Goal: Task Accomplishment & Management: Manage account settings

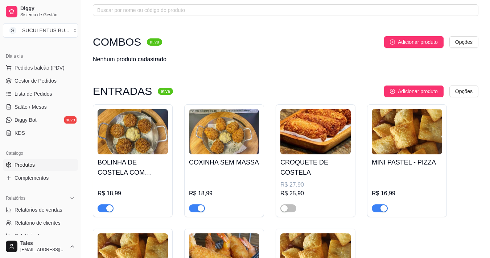
scroll to position [72, 0]
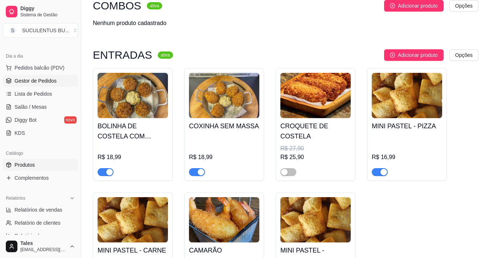
click at [41, 84] on span "Gestor de Pedidos" at bounding box center [35, 80] width 42 height 7
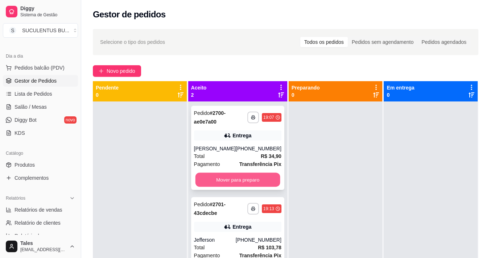
click at [232, 183] on button "Mover para preparo" at bounding box center [237, 180] width 85 height 14
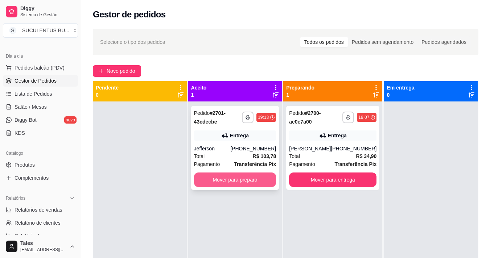
click at [233, 183] on button "Mover para preparo" at bounding box center [235, 180] width 82 height 14
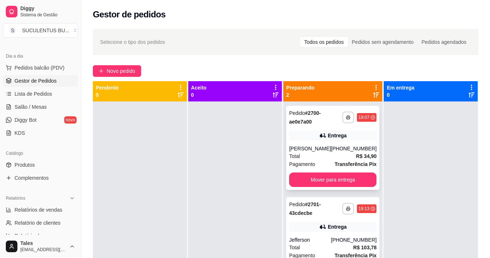
click at [345, 111] on div "**********" at bounding box center [332, 117] width 87 height 17
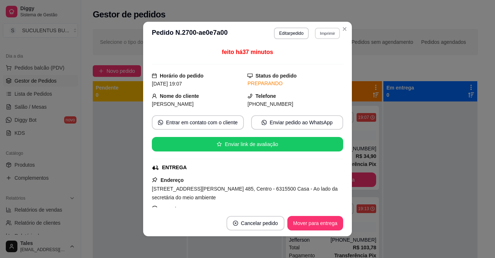
click at [320, 34] on button "Imprimir" at bounding box center [327, 33] width 25 height 11
click at [313, 61] on button "IMPRESSORA COZINHA" at bounding box center [308, 59] width 60 height 12
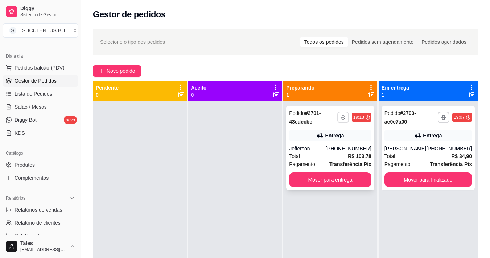
click at [343, 117] on icon "button" at bounding box center [343, 117] width 4 height 4
click at [331, 142] on button "IMPRESSORA COZINHA" at bounding box center [320, 143] width 60 height 12
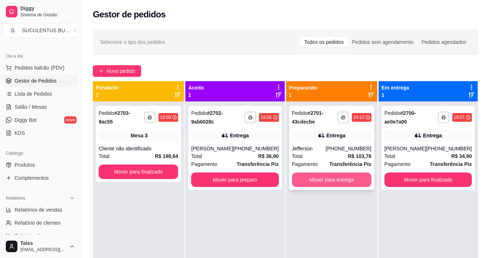
click at [342, 183] on button "Mover para entrega" at bounding box center [331, 180] width 79 height 14
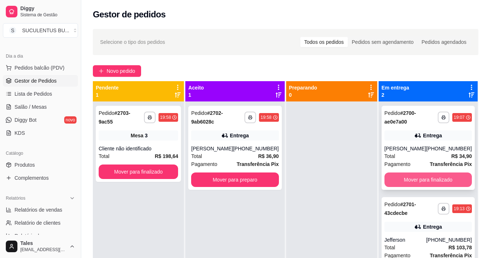
click at [409, 182] on button "Mover para finalizado" at bounding box center [427, 180] width 87 height 14
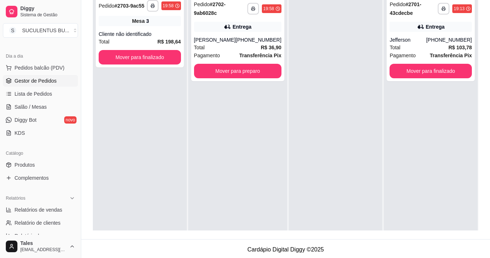
scroll to position [72, 0]
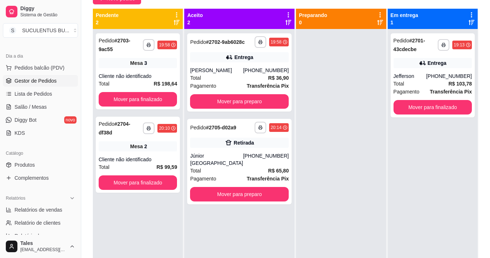
click at [348, 196] on div at bounding box center [341, 158] width 90 height 258
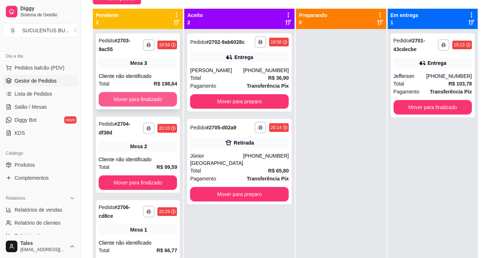
click at [155, 92] on button "Mover para finalizado" at bounding box center [138, 99] width 78 height 14
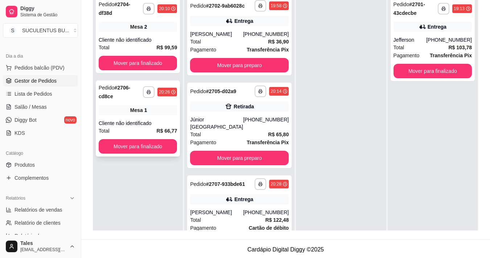
scroll to position [0, 0]
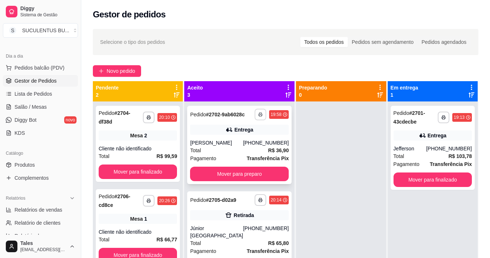
click at [259, 116] on rect "button" at bounding box center [260, 115] width 2 height 1
click at [231, 143] on button "IMPRESSORA COZINHA" at bounding box center [219, 143] width 60 height 12
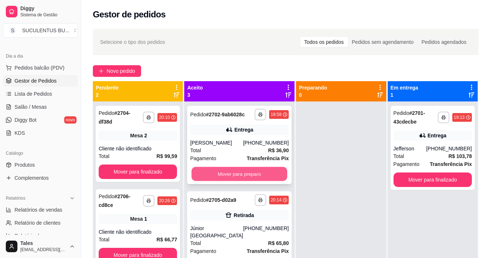
click at [242, 180] on button "Mover para preparo" at bounding box center [239, 174] width 96 height 14
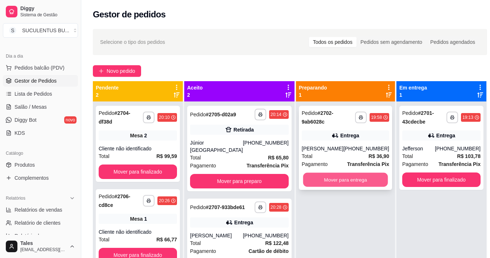
click at [313, 181] on button "Mover para entrega" at bounding box center [345, 180] width 85 height 14
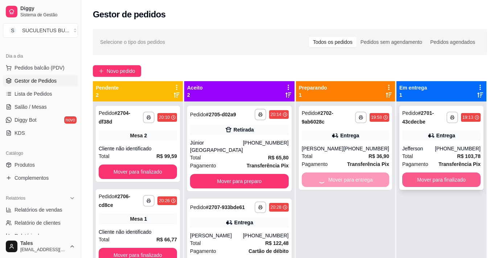
click at [402, 182] on button "Mover para finalizado" at bounding box center [441, 180] width 78 height 14
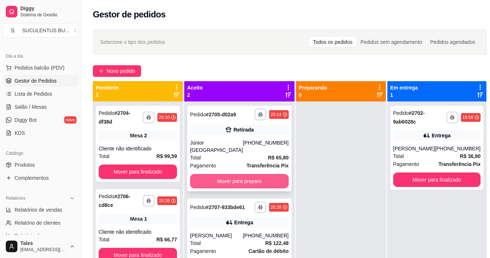
click at [242, 174] on button "Mover para preparo" at bounding box center [239, 181] width 99 height 14
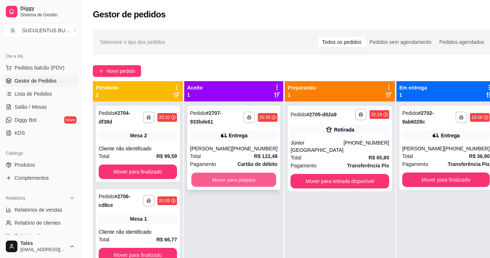
click at [245, 179] on button "Mover para preparo" at bounding box center [233, 180] width 85 height 14
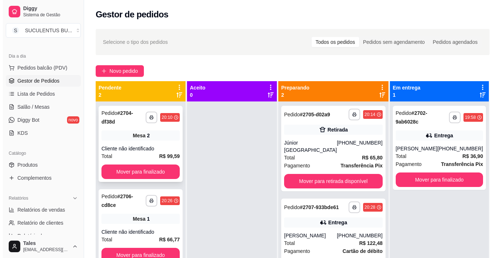
scroll to position [20, 0]
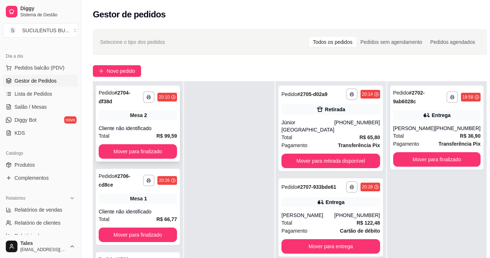
click at [133, 132] on div "Cliente não identificado" at bounding box center [138, 128] width 78 height 7
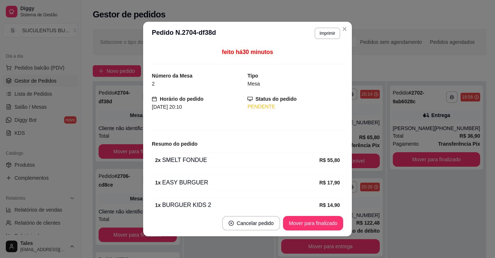
scroll to position [56, 0]
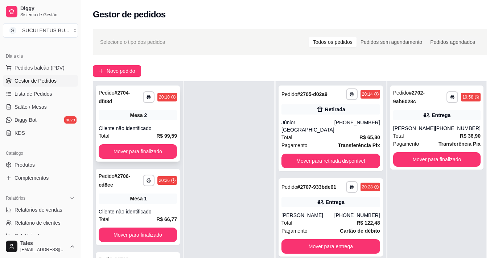
click at [144, 125] on div "Cliente não identificado" at bounding box center [138, 128] width 78 height 7
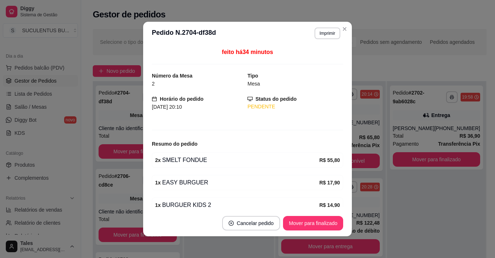
scroll to position [36, 0]
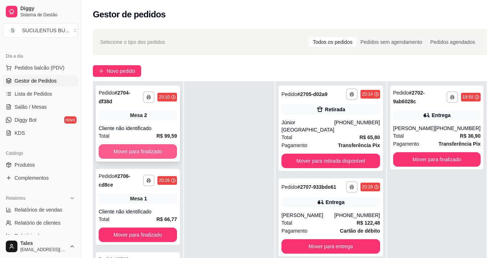
click at [112, 155] on button "Mover para finalizado" at bounding box center [138, 151] width 78 height 14
click at [133, 118] on div "**********" at bounding box center [138, 124] width 84 height 76
click at [126, 150] on button "Mover para finalizado" at bounding box center [138, 151] width 78 height 14
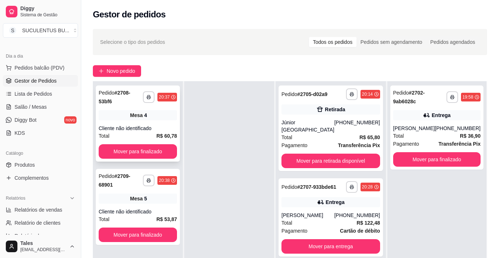
click at [135, 125] on div "Cliente não identificado" at bounding box center [138, 128] width 78 height 7
click at [323, 134] on div "Total R$ 65,80" at bounding box center [330, 137] width 99 height 8
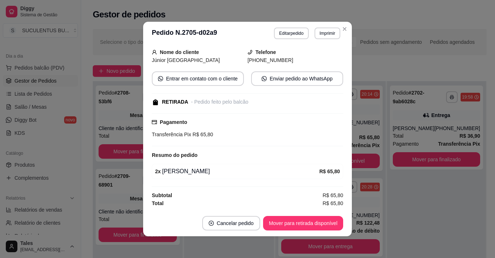
scroll to position [0, 0]
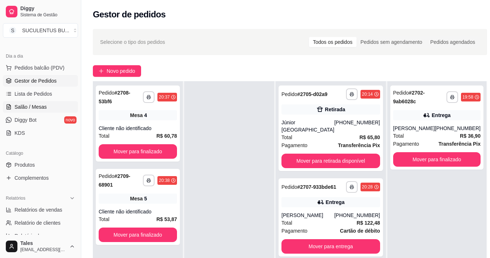
click at [37, 106] on span "Salão / Mesas" at bounding box center [30, 106] width 32 height 7
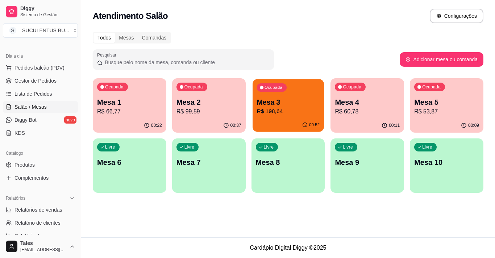
click at [283, 113] on p "R$ 198,64" at bounding box center [288, 111] width 63 height 8
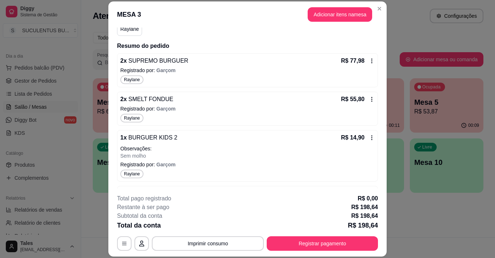
scroll to position [145, 0]
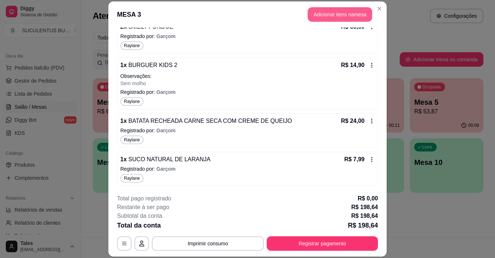
click at [344, 14] on button "Adicionar itens na mesa" at bounding box center [340, 14] width 65 height 14
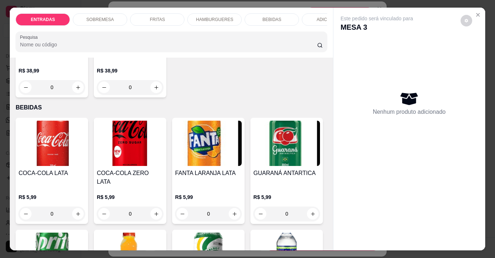
scroll to position [979, 0]
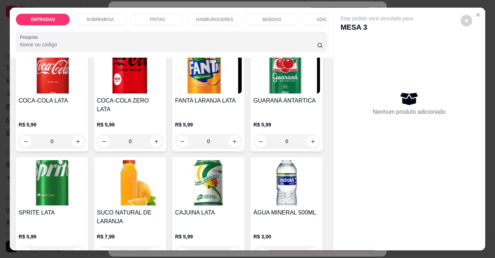
type input "1"
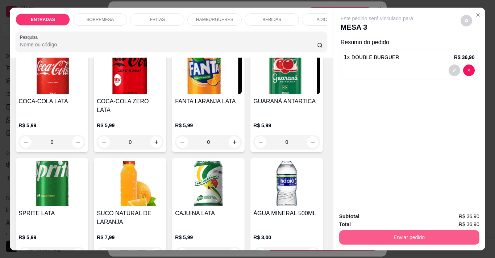
click at [436, 233] on button "Enviar pedido" at bounding box center [409, 237] width 140 height 14
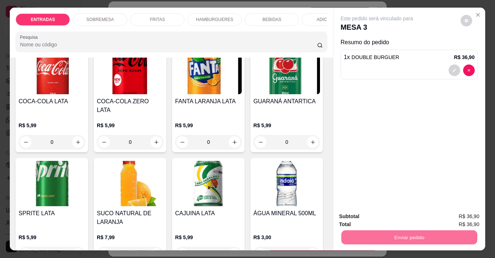
click at [459, 217] on button "Sim, quero registrar" at bounding box center [454, 217] width 54 height 14
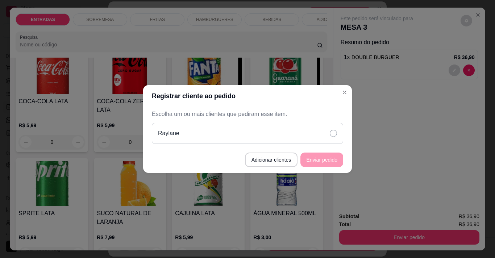
click at [331, 136] on icon at bounding box center [333, 133] width 7 height 7
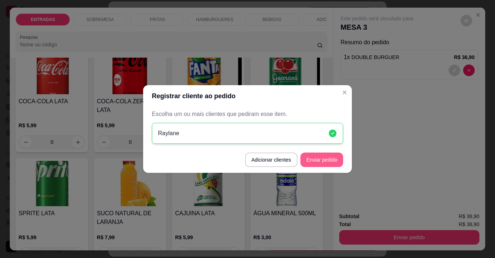
click at [332, 158] on button "Enviar pedido" at bounding box center [321, 160] width 43 height 14
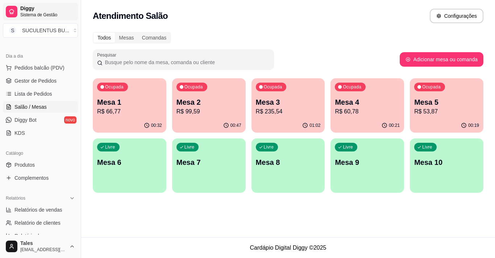
click at [37, 11] on span "Diggy" at bounding box center [47, 8] width 55 height 7
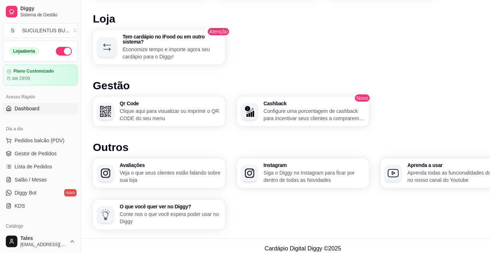
click at [61, 53] on button "button" at bounding box center [64, 51] width 16 height 9
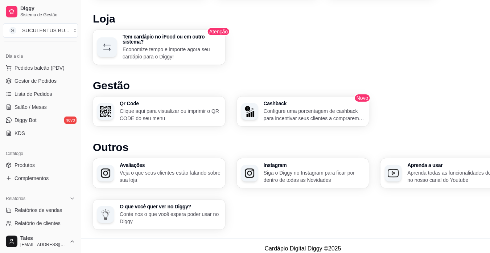
scroll to position [109, 0]
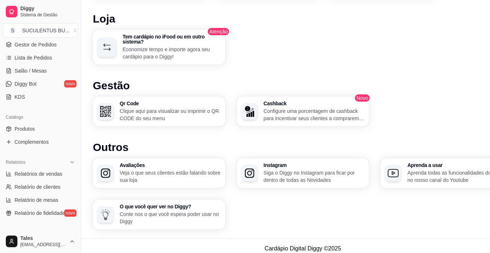
click at [52, 122] on div "Catálogo" at bounding box center [40, 117] width 75 height 12
click at [52, 128] on link "Produtos" at bounding box center [40, 129] width 75 height 12
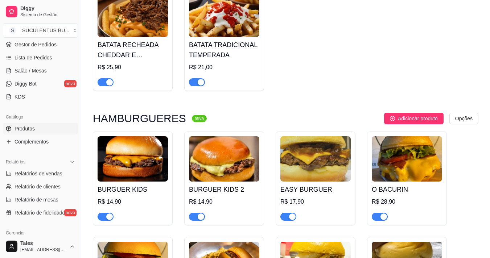
scroll to position [870, 0]
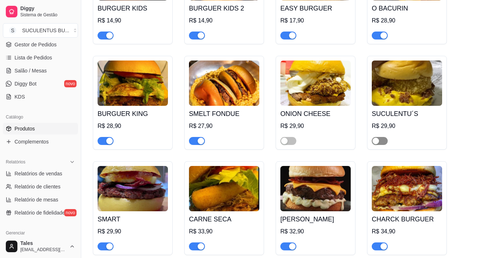
click at [371, 139] on span "button" at bounding box center [379, 141] width 16 height 8
click at [288, 137] on button "button" at bounding box center [288, 141] width 16 height 8
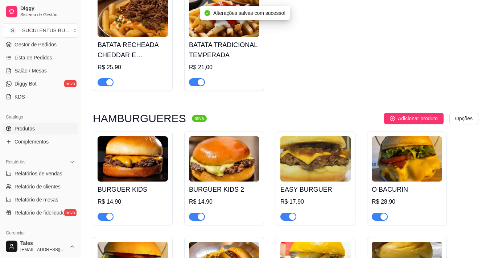
scroll to position [0, 0]
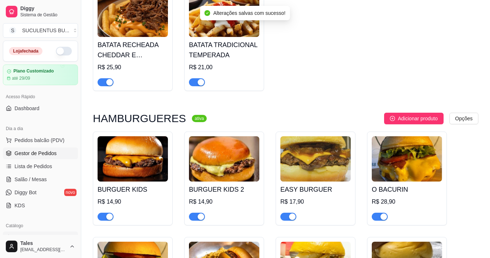
click at [35, 155] on span "Gestor de Pedidos" at bounding box center [35, 153] width 42 height 7
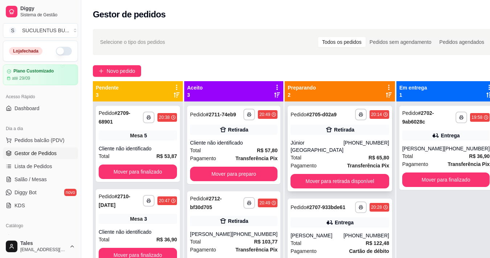
click at [328, 154] on div "Total R$ 65,80" at bounding box center [339, 158] width 99 height 8
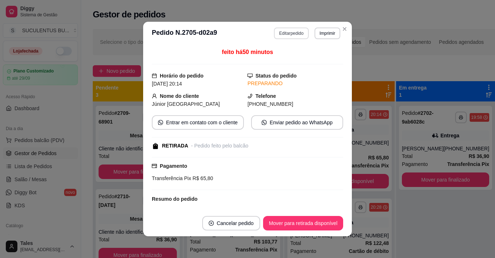
click at [287, 30] on button "Editar pedido" at bounding box center [291, 34] width 34 height 12
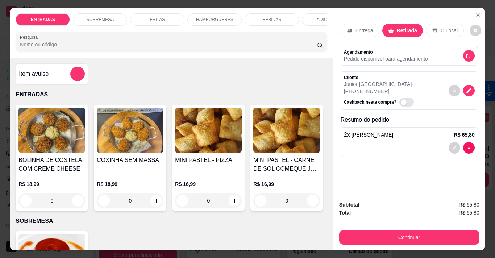
scroll to position [181, 0]
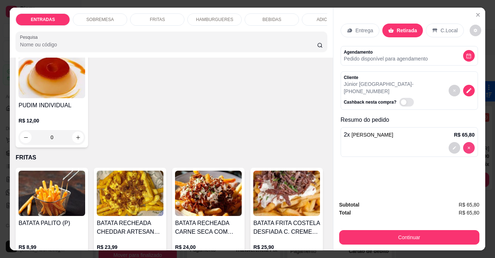
type input "0"
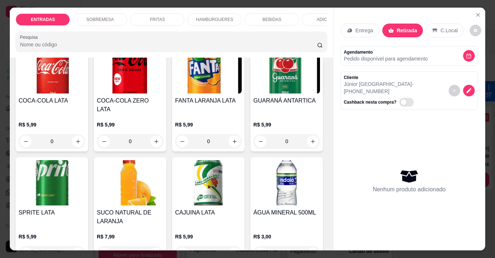
scroll to position [834, 0]
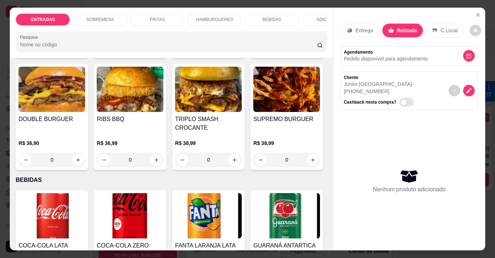
type input "2"
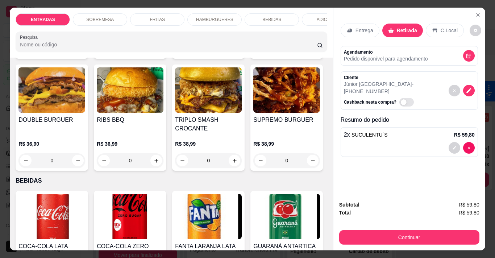
click at [269, 17] on p "BEBIDAS" at bounding box center [271, 20] width 19 height 6
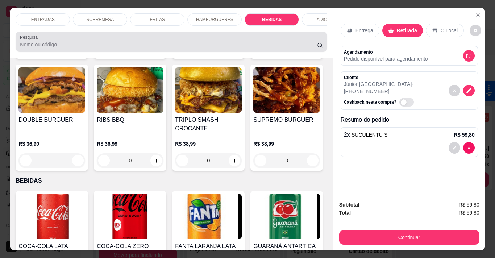
scroll to position [18, 0]
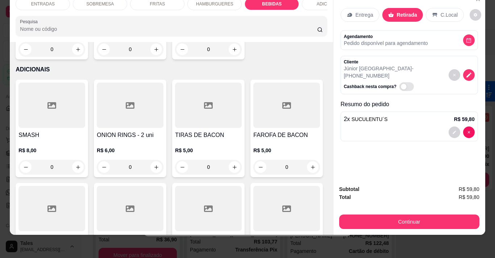
type input "1"
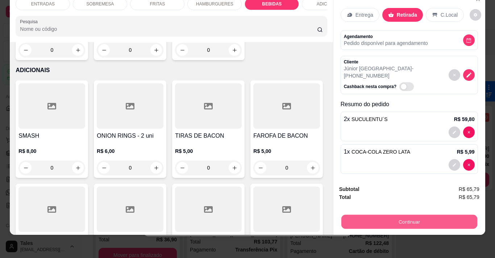
click at [397, 215] on button "Continuar" at bounding box center [409, 222] width 136 height 14
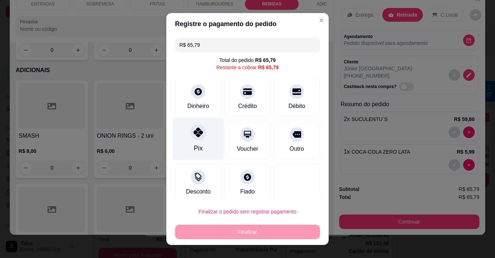
click at [196, 136] on icon at bounding box center [198, 132] width 9 height 9
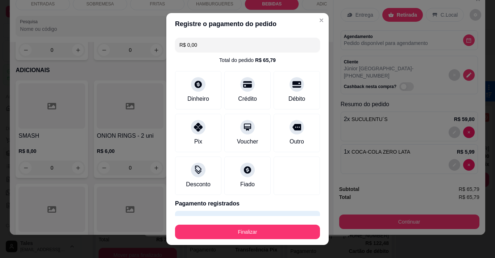
scroll to position [19, 0]
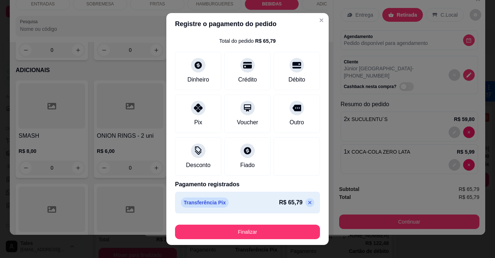
click at [307, 203] on icon at bounding box center [310, 203] width 6 height 6
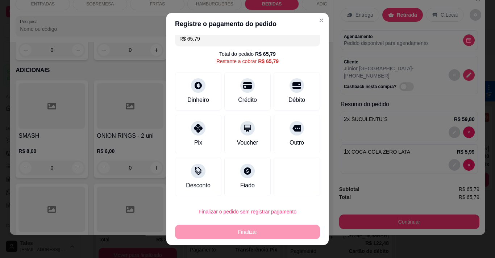
scroll to position [6, 0]
click at [285, 92] on div "Débito" at bounding box center [296, 89] width 51 height 42
type input "R$ 0,00"
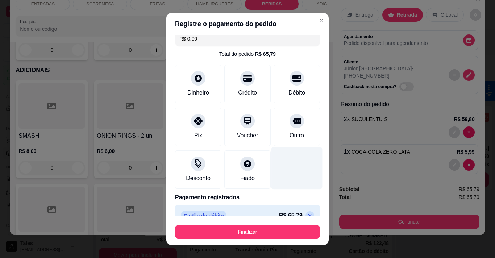
scroll to position [19, 0]
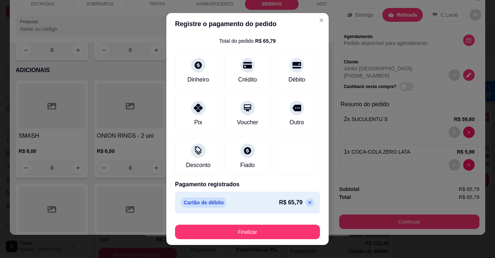
drag, startPoint x: 262, startPoint y: 241, endPoint x: 263, endPoint y: 227, distance: 14.5
click at [260, 240] on footer "Finalizar" at bounding box center [247, 230] width 162 height 29
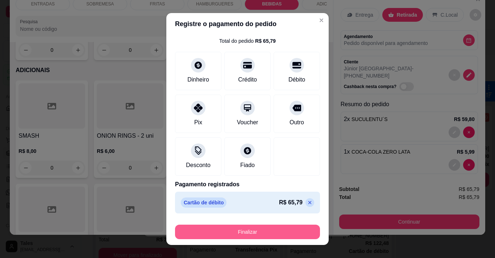
click at [267, 231] on button "Finalizar" at bounding box center [247, 232] width 145 height 14
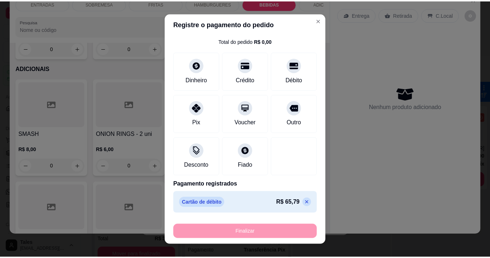
scroll to position [0, 0]
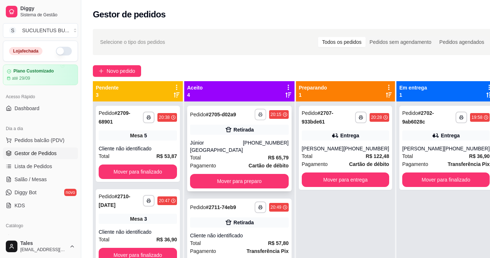
click at [254, 113] on button "button" at bounding box center [260, 115] width 12 height 12
click at [233, 144] on button "IMPRESSORA COZINHA" at bounding box center [219, 142] width 58 height 11
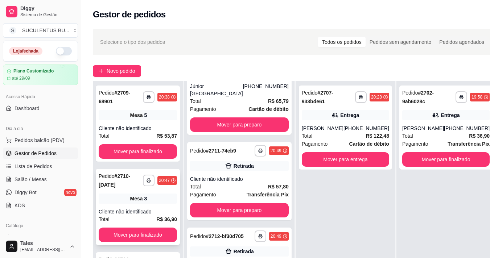
scroll to position [72, 0]
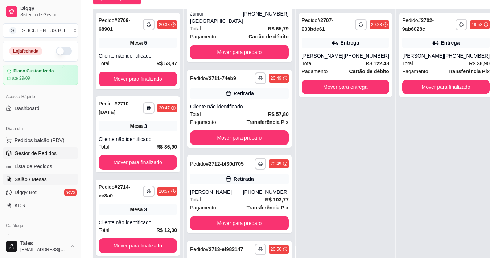
click at [19, 182] on span "Salão / Mesas" at bounding box center [30, 179] width 32 height 7
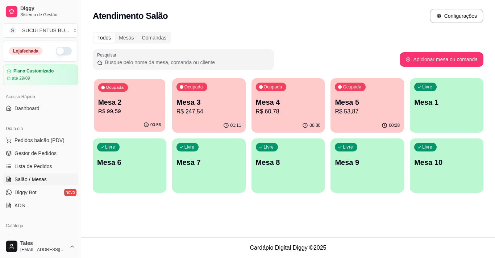
click at [129, 109] on p "R$ 99,59" at bounding box center [129, 111] width 63 height 8
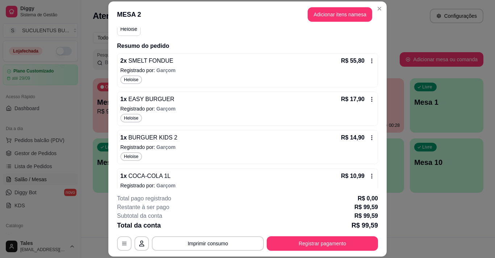
scroll to position [89, 0]
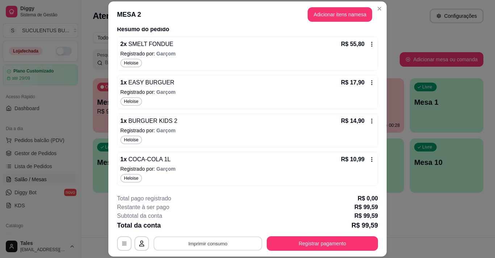
click at [230, 246] on button "Imprimir consumo" at bounding box center [208, 244] width 109 height 14
click at [220, 226] on button "IMPRESSORA COZINHA" at bounding box center [208, 227] width 60 height 12
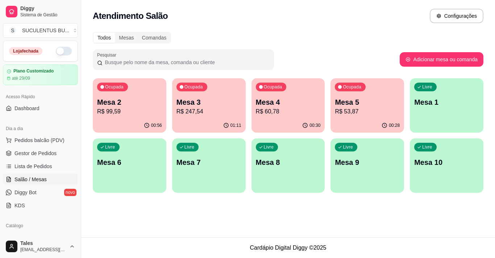
click at [356, 113] on p "R$ 53,87" at bounding box center [367, 111] width 65 height 9
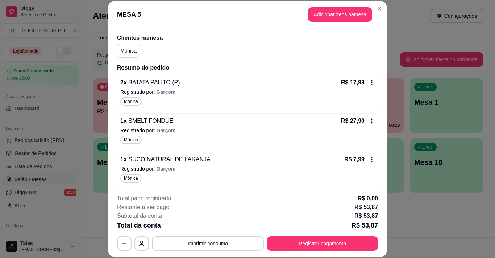
scroll to position [22, 0]
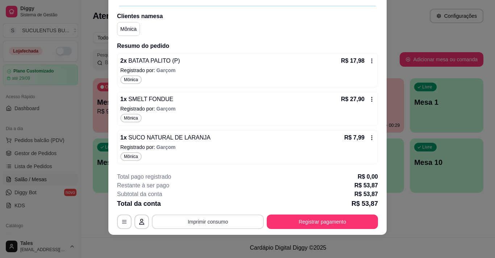
click at [236, 225] on button "Imprimir consumo" at bounding box center [208, 222] width 112 height 14
click at [199, 205] on button "IMPRESSORA COZINHA" at bounding box center [208, 206] width 60 height 12
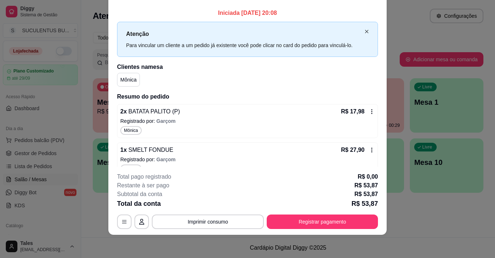
click at [365, 30] on icon "close" at bounding box center [367, 31] width 4 height 4
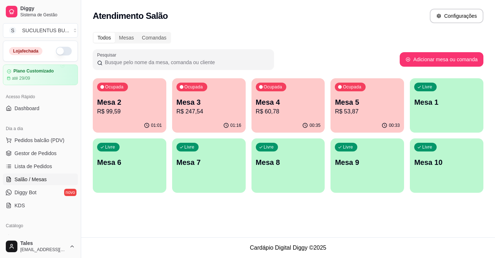
click at [138, 103] on p "Mesa 2" at bounding box center [129, 102] width 65 height 10
click at [142, 108] on p "R$ 99,59" at bounding box center [129, 111] width 65 height 9
click at [227, 114] on p "R$ 247,54" at bounding box center [208, 111] width 63 height 8
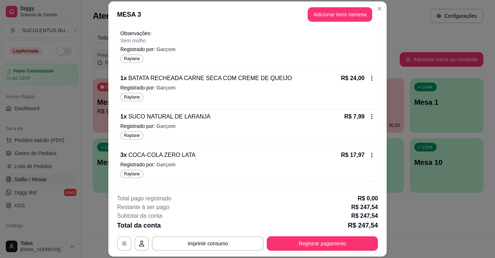
scroll to position [115, 0]
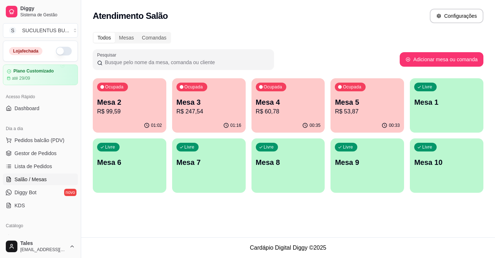
click at [374, 121] on div "00:33" at bounding box center [368, 126] width 74 height 14
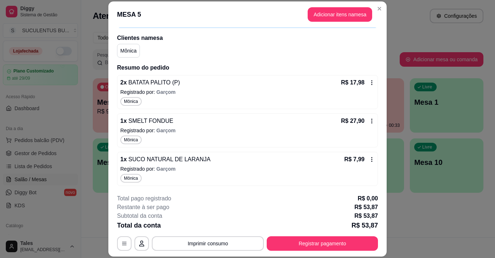
scroll to position [22, 0]
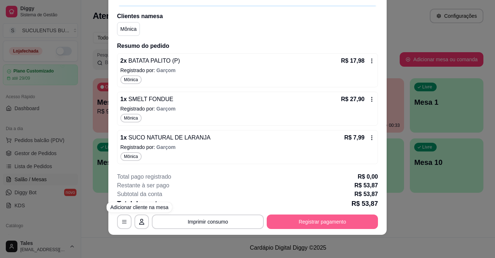
click at [292, 225] on button "Registrar pagamento" at bounding box center [322, 222] width 111 height 14
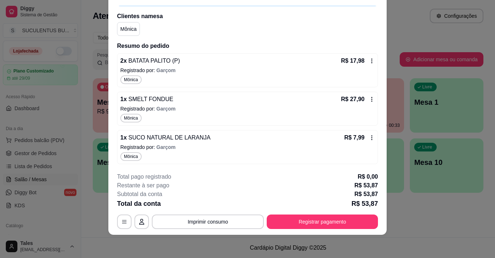
scroll to position [0, 0]
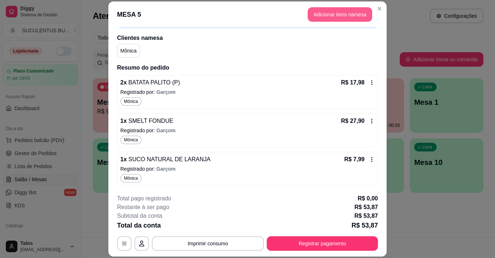
click at [348, 17] on button "Adicionar itens na mesa" at bounding box center [340, 14] width 65 height 14
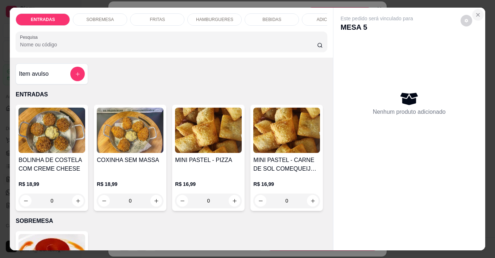
click at [477, 13] on icon "Close" at bounding box center [478, 14] width 3 height 3
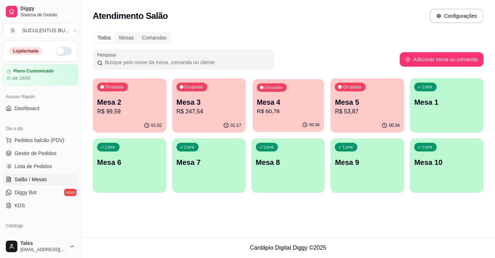
click at [273, 115] on p "R$ 60,78" at bounding box center [288, 111] width 63 height 8
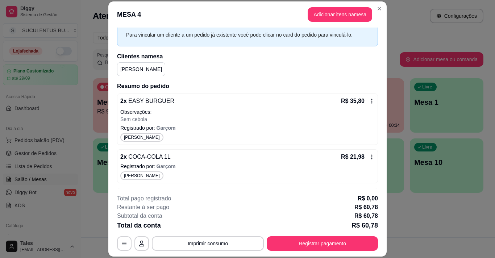
scroll to position [68, 0]
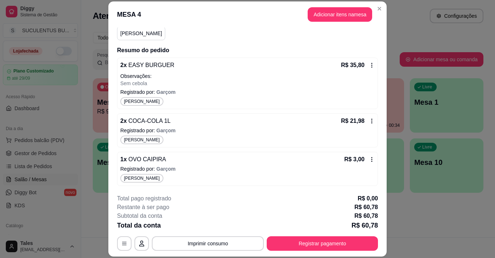
click at [156, 124] on span "COCA-COLA 1L" at bounding box center [149, 121] width 44 height 6
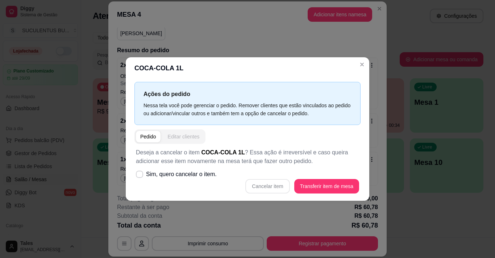
click at [179, 137] on div "Editar clientes" at bounding box center [184, 136] width 32 height 7
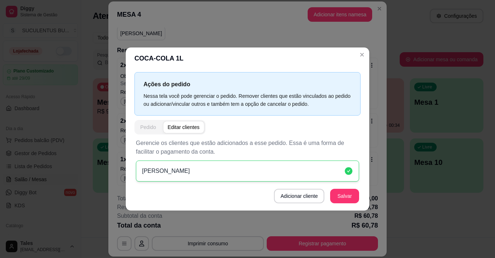
click at [149, 129] on div "Pedido" at bounding box center [148, 127] width 16 height 7
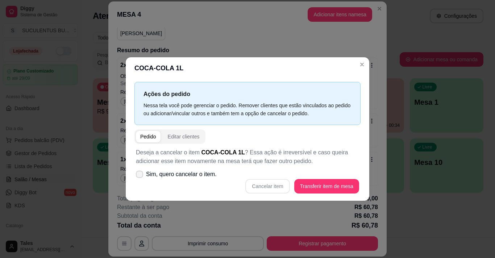
click at [140, 172] on span at bounding box center [139, 174] width 7 height 7
click at [140, 176] on input "Sim, quero cancelar o item." at bounding box center [138, 178] width 5 height 5
checkbox input "true"
click at [267, 183] on button "Cancelar item" at bounding box center [267, 186] width 43 height 14
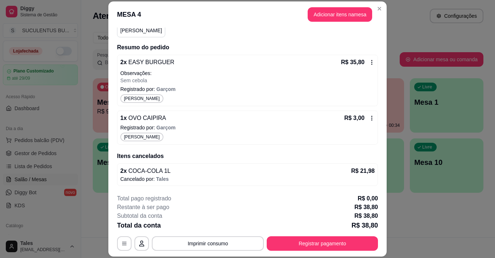
scroll to position [35, 0]
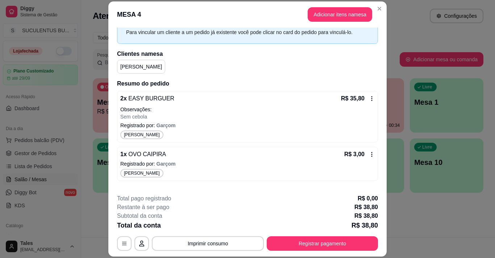
click at [327, 25] on header "MESA 4 Adicionar itens na mesa" at bounding box center [247, 14] width 278 height 26
click at [328, 17] on button "Adicionar itens na mesa" at bounding box center [340, 14] width 62 height 14
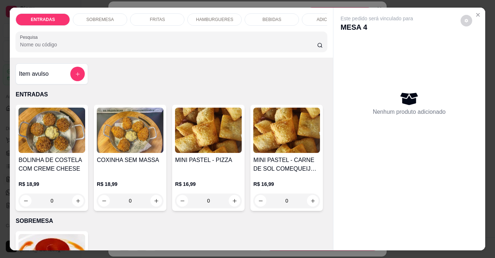
click at [283, 17] on div "BEBIDAS" at bounding box center [272, 19] width 54 height 12
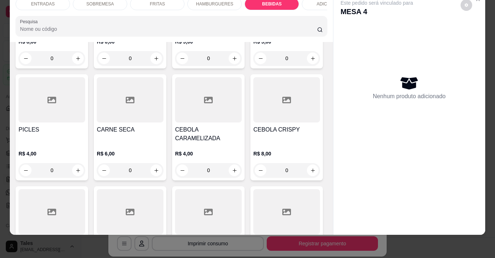
scroll to position [1488, 0]
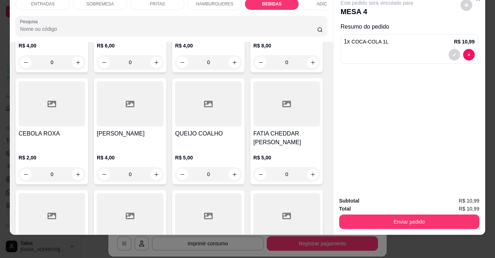
type input "1"
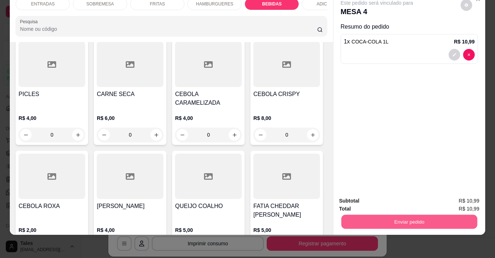
click at [404, 216] on button "Enviar pedido" at bounding box center [409, 222] width 136 height 14
click at [452, 200] on button "Sim, quero registrar" at bounding box center [454, 199] width 54 height 14
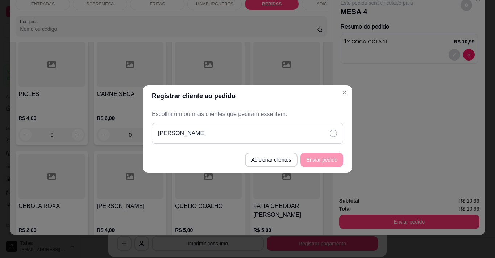
click at [301, 139] on div "[PERSON_NAME]" at bounding box center [247, 133] width 191 height 21
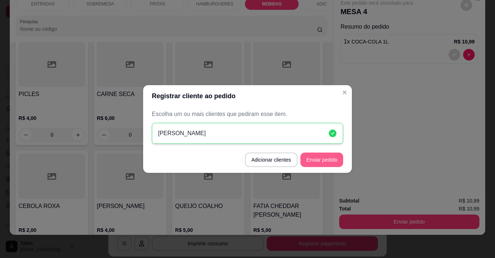
click at [323, 166] on button "Enviar pedido" at bounding box center [321, 160] width 43 height 14
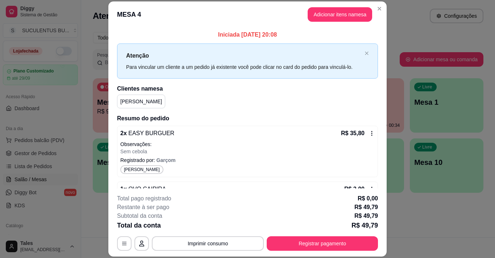
scroll to position [109, 0]
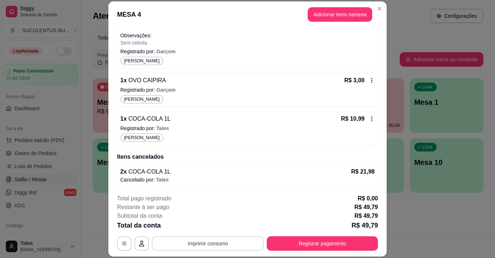
click at [200, 245] on button "Imprimir consumo" at bounding box center [208, 243] width 112 height 14
click at [207, 228] on button "IMPRESSORA COZINHA" at bounding box center [207, 226] width 58 height 11
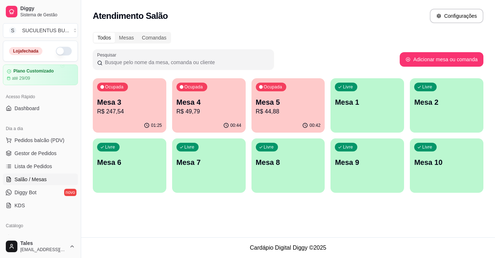
click at [294, 119] on div "00:42" at bounding box center [289, 126] width 74 height 14
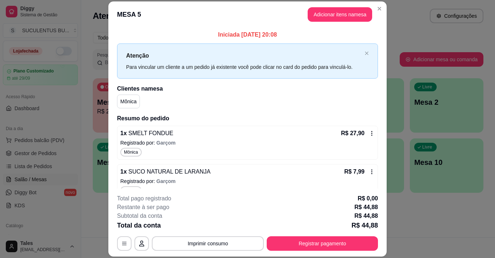
scroll to position [36, 0]
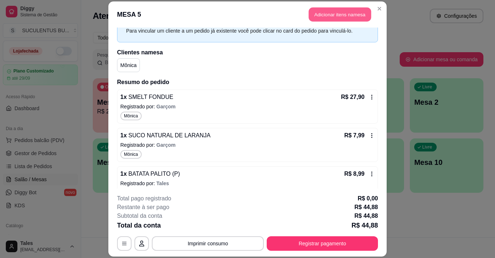
click at [347, 12] on button "Adicionar itens na mesa" at bounding box center [340, 14] width 62 height 14
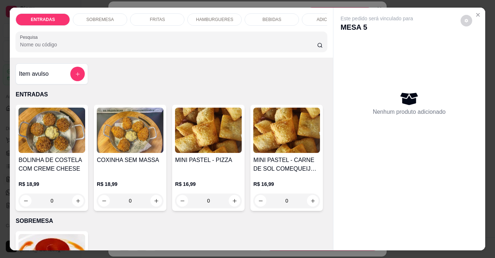
scroll to position [181, 0]
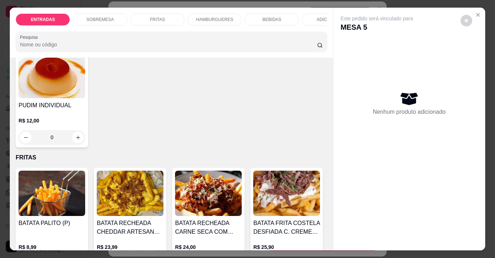
click at [269, 17] on p "BEBIDAS" at bounding box center [271, 20] width 19 height 6
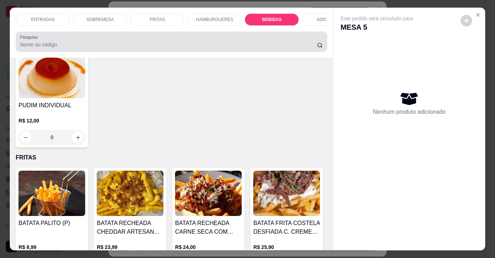
scroll to position [18, 0]
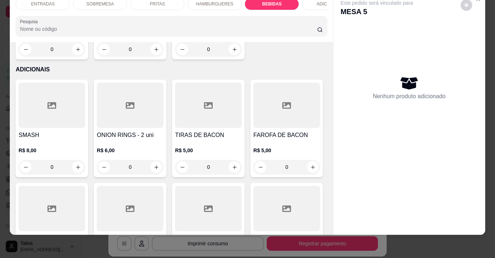
type input "1"
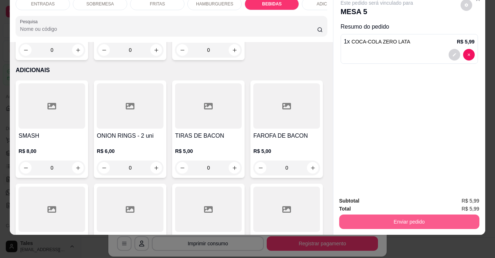
click at [398, 215] on button "Enviar pedido" at bounding box center [409, 222] width 140 height 14
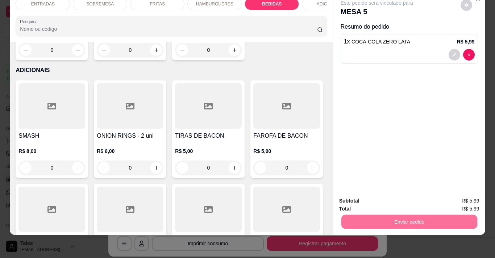
click at [462, 196] on button "Sim, quero registrar" at bounding box center [454, 199] width 54 height 14
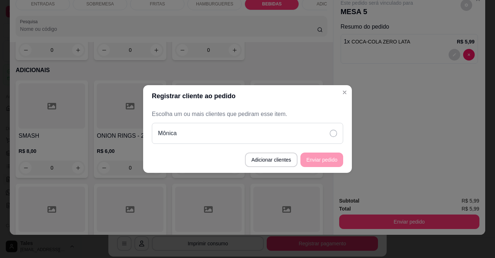
click at [331, 138] on div "Mônica" at bounding box center [247, 133] width 191 height 21
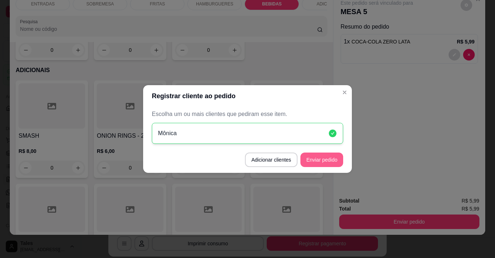
click at [320, 165] on button "Enviar pedido" at bounding box center [321, 160] width 43 height 14
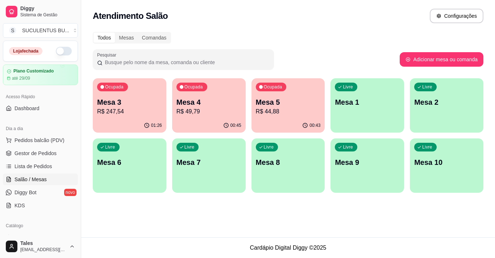
click at [294, 107] on p "R$ 44,88" at bounding box center [288, 111] width 65 height 9
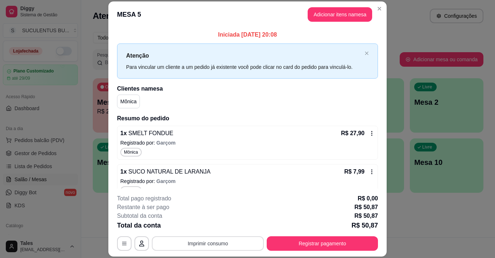
click at [184, 248] on button "Imprimir consumo" at bounding box center [208, 243] width 112 height 14
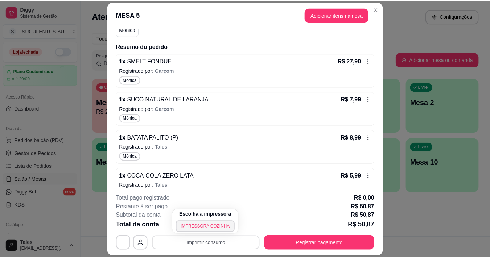
scroll to position [130, 0]
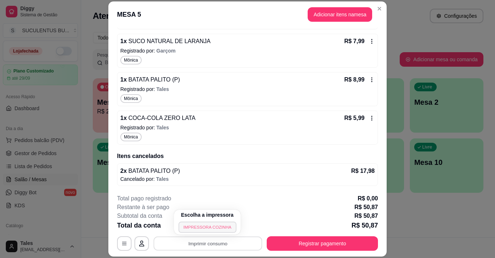
click at [203, 226] on button "IMPRESSORA COZINHA" at bounding box center [207, 226] width 58 height 11
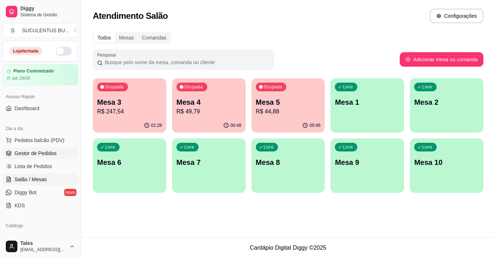
click at [46, 152] on span "Gestor de Pedidos" at bounding box center [35, 153] width 42 height 7
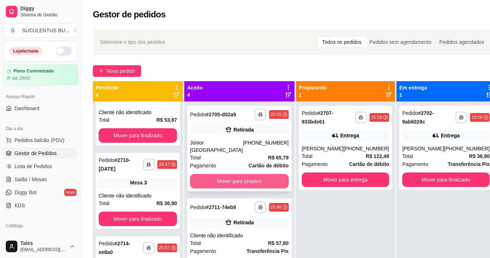
click at [245, 182] on button "Mover para preparo" at bounding box center [239, 181] width 99 height 14
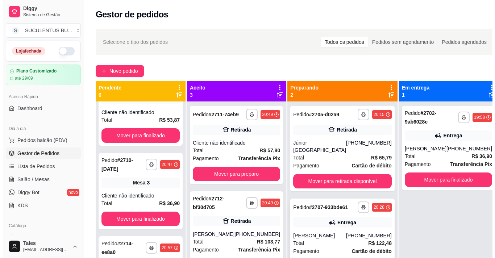
scroll to position [20, 0]
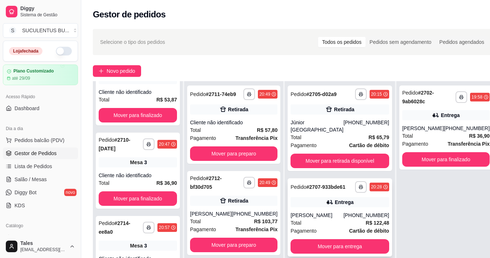
click at [328, 209] on div "**********" at bounding box center [339, 217] width 104 height 78
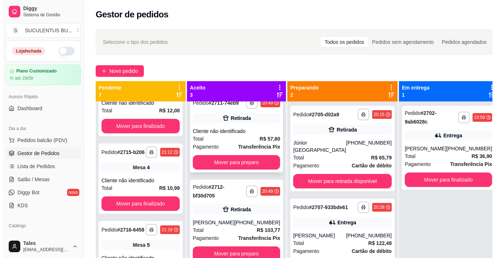
scroll to position [0, 0]
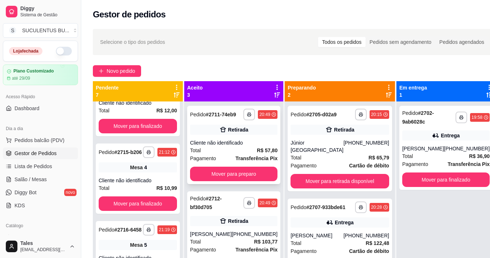
click at [253, 135] on div "Retirada" at bounding box center [233, 130] width 87 height 10
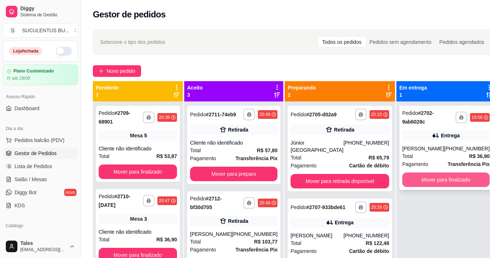
click at [437, 182] on button "Mover para finalizado" at bounding box center [445, 180] width 87 height 14
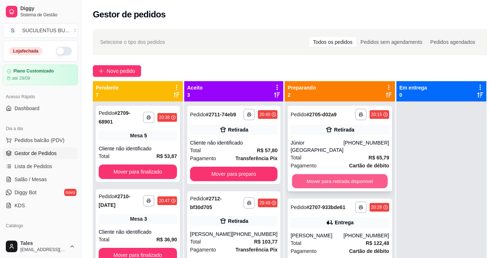
click at [361, 175] on button "Mover para retirada disponível" at bounding box center [340, 181] width 96 height 14
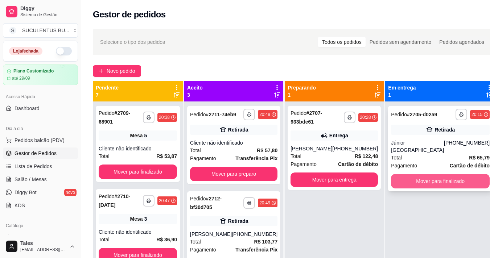
click at [408, 178] on button "Mover para finalizado" at bounding box center [440, 181] width 99 height 14
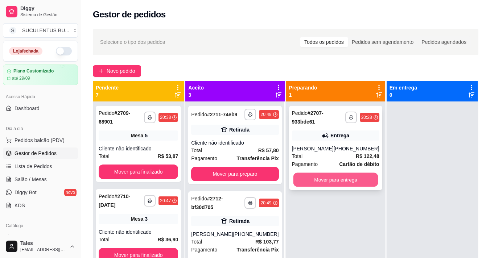
click at [342, 180] on button "Mover para entrega" at bounding box center [335, 180] width 85 height 14
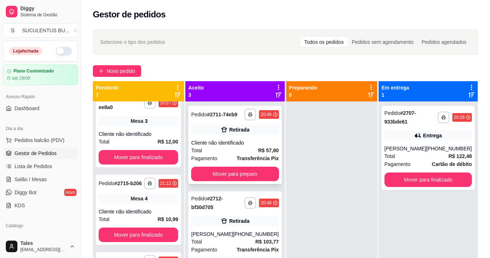
click at [233, 153] on div "Total R$ 57,80" at bounding box center [234, 150] width 87 height 8
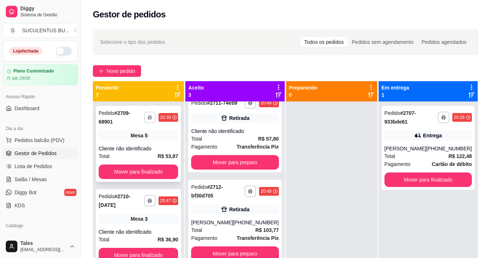
click at [145, 123] on div "**********" at bounding box center [138, 117] width 79 height 17
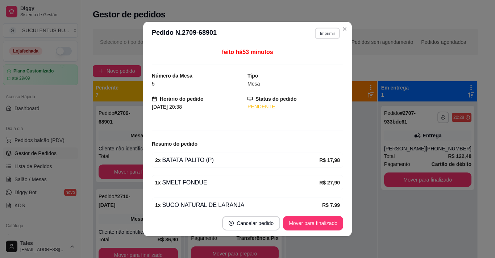
click at [323, 29] on button "Imprimir" at bounding box center [327, 33] width 25 height 11
click at [311, 58] on button "IMPRESSORA COZINHA" at bounding box center [308, 59] width 60 height 12
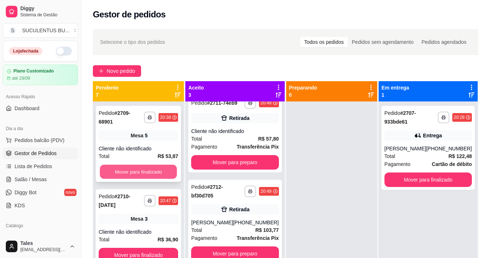
click at [159, 169] on button "Mover para finalizado" at bounding box center [138, 172] width 77 height 14
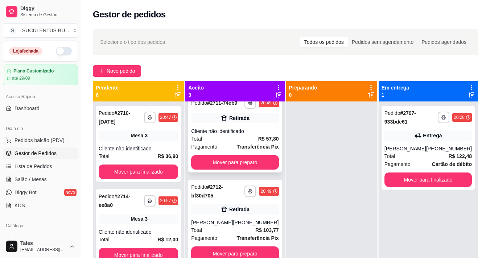
click at [221, 135] on div "Total R$ 57,80" at bounding box center [234, 139] width 87 height 8
click at [247, 135] on div "Total R$ 57,80" at bounding box center [234, 139] width 87 height 8
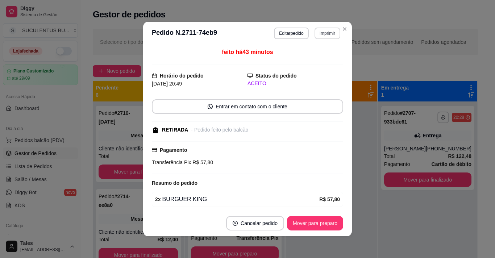
click at [326, 30] on button "Imprimir" at bounding box center [328, 34] width 26 height 12
click at [315, 56] on button "IMPRESSORA COZINHA" at bounding box center [308, 59] width 60 height 12
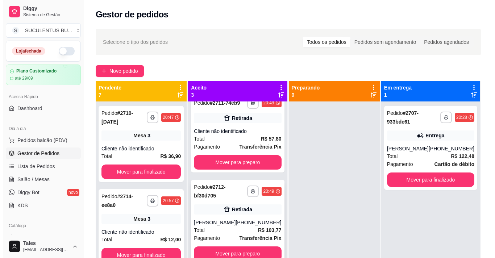
scroll to position [20, 0]
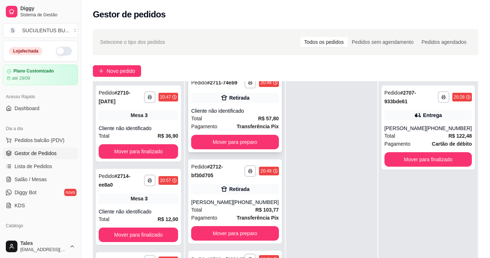
click at [237, 122] on span "Transferência Pix" at bounding box center [258, 126] width 42 height 8
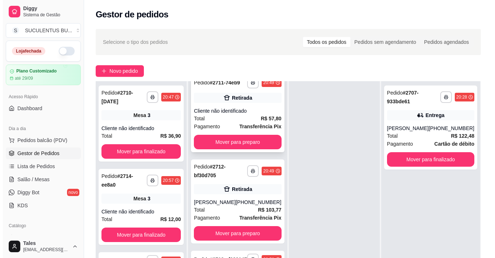
scroll to position [0, 0]
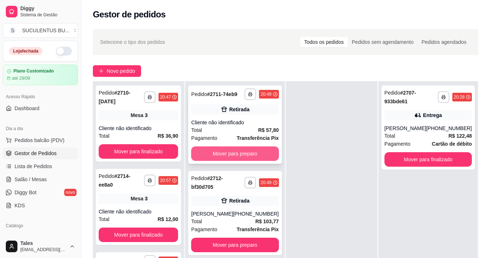
click at [254, 161] on button "Mover para preparo" at bounding box center [234, 153] width 87 height 14
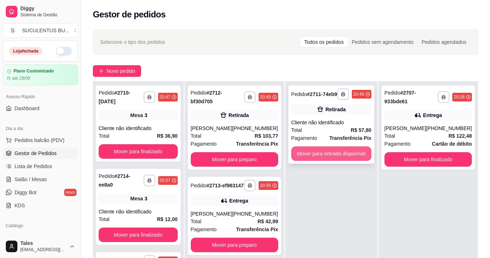
click at [311, 151] on button "Mover para retirada disponível" at bounding box center [331, 153] width 80 height 14
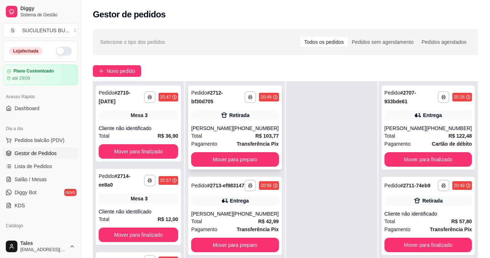
click at [225, 138] on div "Total R$ 103,77" at bounding box center [234, 136] width 87 height 8
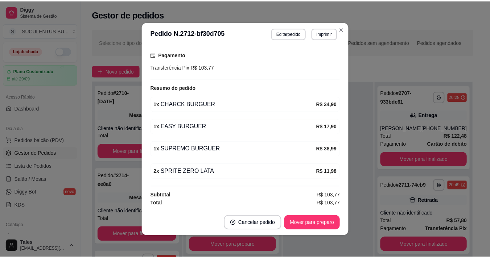
scroll to position [97, 0]
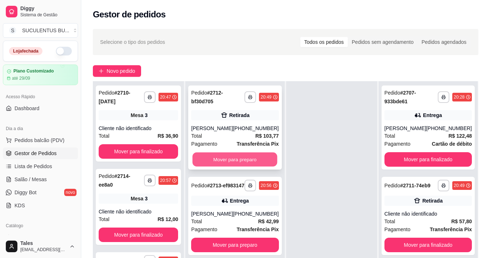
click at [240, 162] on button "Mover para preparo" at bounding box center [234, 160] width 85 height 14
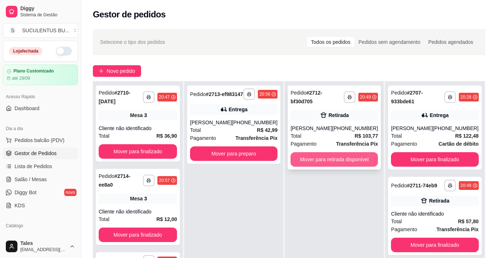
click at [307, 159] on button "Mover para retirada disponível" at bounding box center [333, 159] width 87 height 14
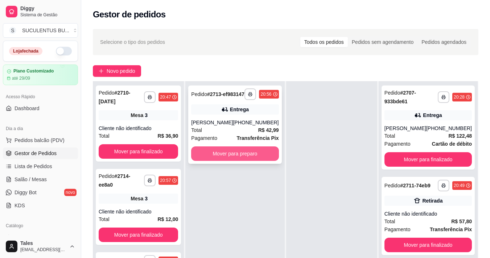
click at [232, 161] on button "Mover para preparo" at bounding box center [234, 153] width 87 height 14
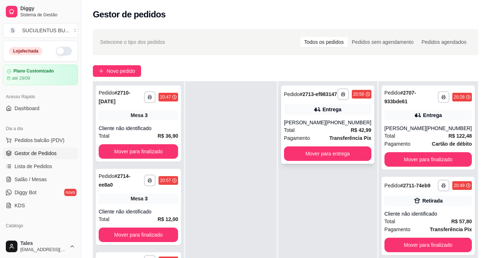
click at [326, 134] on div "Total R$ 42,99" at bounding box center [327, 130] width 87 height 8
click at [148, 133] on div "Total R$ 36,90" at bounding box center [138, 136] width 79 height 8
click at [141, 132] on div "Total R$ 36,90" at bounding box center [138, 136] width 79 height 8
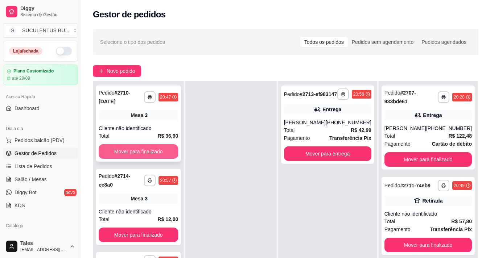
scroll to position [36, 0]
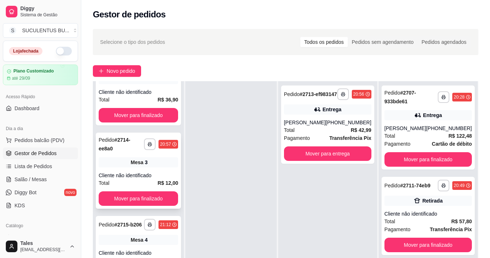
click at [143, 179] on div "Total R$ 12,00" at bounding box center [138, 183] width 79 height 8
click at [161, 192] on button "Mover para finalizado" at bounding box center [138, 198] width 79 height 14
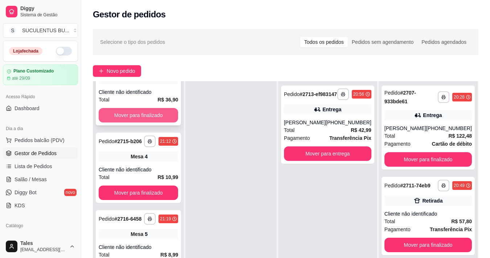
click at [142, 109] on button "Mover para finalizado" at bounding box center [138, 115] width 79 height 14
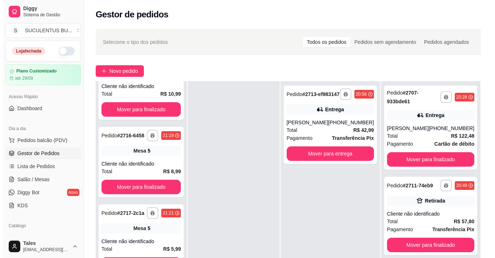
scroll to position [0, 0]
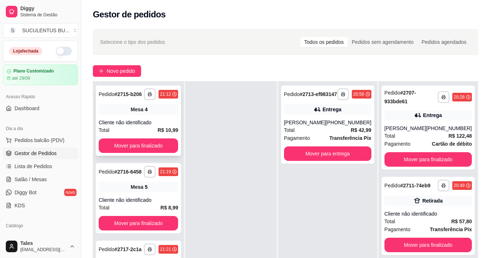
click at [138, 132] on div "Total R$ 10,99" at bounding box center [138, 130] width 79 height 8
click at [134, 153] on button "Mover para finalizado" at bounding box center [138, 146] width 77 height 14
click at [154, 133] on div "Total R$ 8,99" at bounding box center [138, 130] width 79 height 8
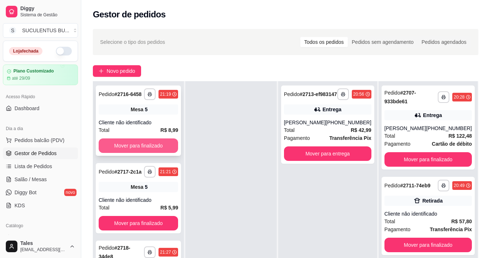
click at [121, 149] on button "Mover para finalizado" at bounding box center [138, 145] width 79 height 14
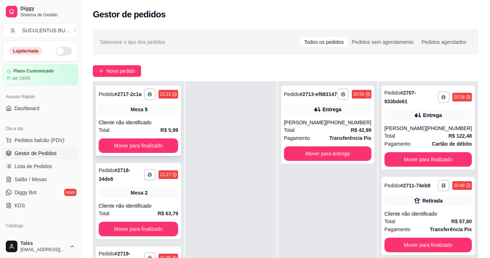
click at [145, 128] on div "Total R$ 5,99" at bounding box center [138, 130] width 79 height 8
click at [128, 142] on button "Mover para finalizado" at bounding box center [138, 145] width 79 height 14
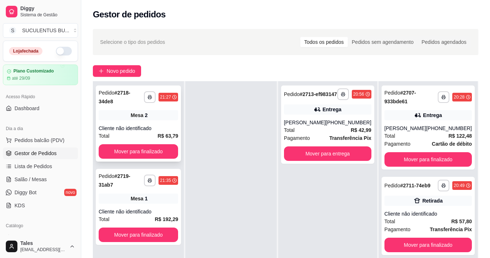
click at [141, 125] on div "Cliente não identificado" at bounding box center [138, 128] width 79 height 7
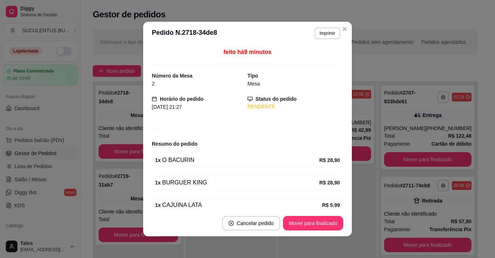
scroll to position [34, 0]
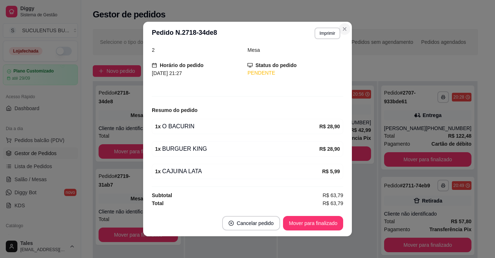
click at [342, 28] on div "**********" at bounding box center [285, 186] width 408 height 323
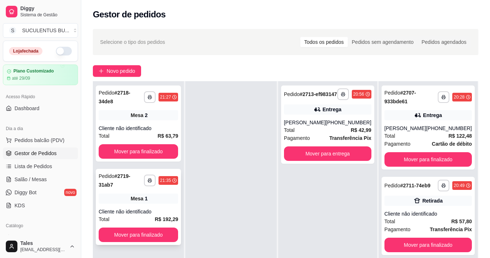
click at [120, 194] on div "Mesa 1" at bounding box center [138, 199] width 79 height 10
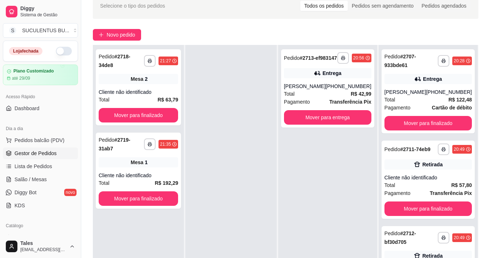
scroll to position [72, 0]
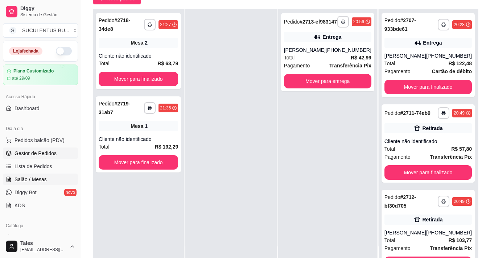
click at [34, 179] on span "Salão / Mesas" at bounding box center [30, 179] width 32 height 7
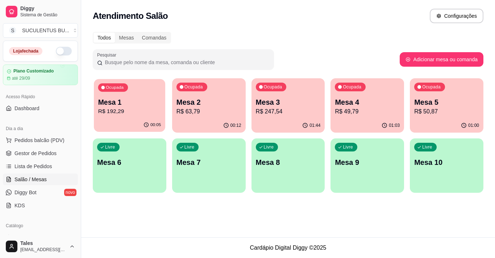
click at [142, 106] on p "Mesa 1" at bounding box center [129, 102] width 63 height 10
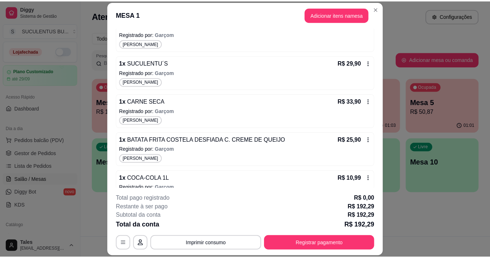
scroll to position [166, 0]
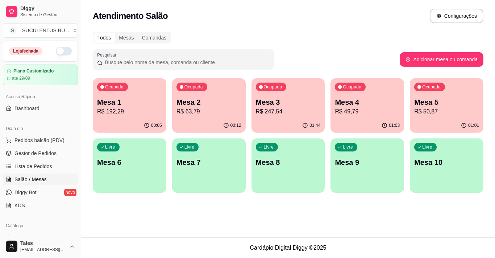
click at [218, 113] on p "R$ 63,79" at bounding box center [208, 111] width 65 height 9
click at [55, 150] on span "Gestor de Pedidos" at bounding box center [35, 153] width 42 height 7
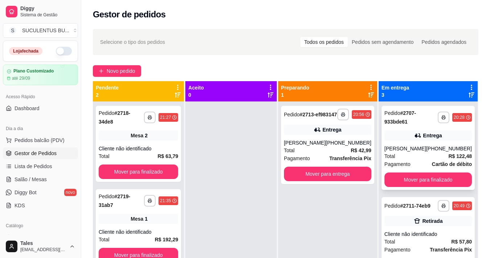
click at [423, 157] on div "Total R$ 122,48" at bounding box center [427, 156] width 87 height 8
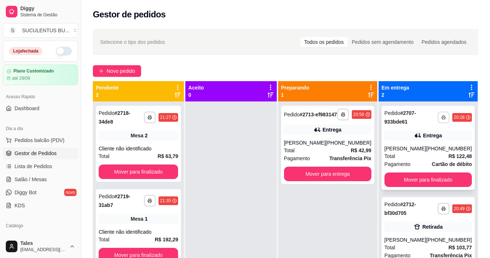
click at [441, 119] on icon "button" at bounding box center [443, 117] width 4 height 4
click at [418, 140] on button "IMPRESSORA COZINHA" at bounding box center [415, 142] width 58 height 11
click at [441, 116] on icon "button" at bounding box center [443, 117] width 4 height 4
click at [423, 145] on button "IMPRESSORA COZINHA" at bounding box center [415, 142] width 58 height 11
click at [336, 115] on div "Pedido # 2713-ef983147" at bounding box center [310, 114] width 53 height 9
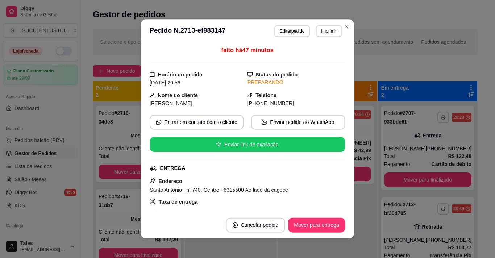
click at [342, 118] on div "feito há 47 minutos Horário do pedido [DATE] 20:56 Status do pedido PREPARANDO …" at bounding box center [247, 127] width 213 height 169
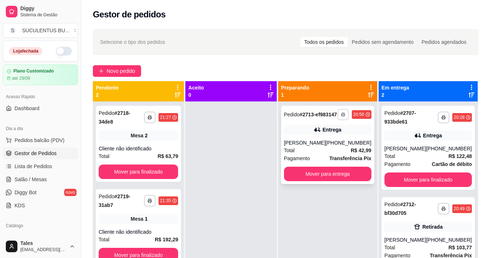
click at [340, 117] on button "button" at bounding box center [342, 114] width 11 height 11
click at [338, 141] on button "IMPRESSORA COZINHA" at bounding box center [320, 143] width 60 height 12
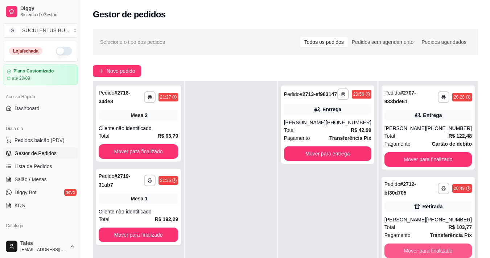
click at [434, 250] on button "Mover para finalizado" at bounding box center [427, 251] width 87 height 14
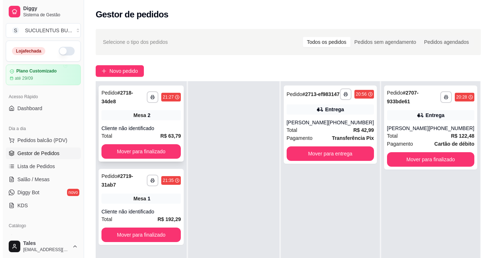
scroll to position [36, 0]
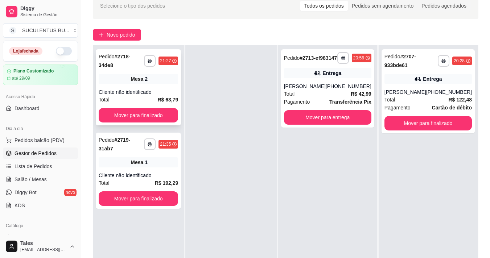
click at [165, 75] on div "Mesa 2" at bounding box center [138, 79] width 79 height 10
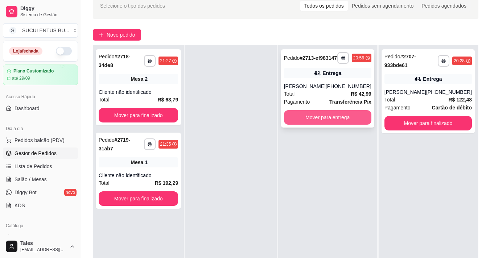
click at [307, 122] on button "Mover para entrega" at bounding box center [327, 117] width 87 height 14
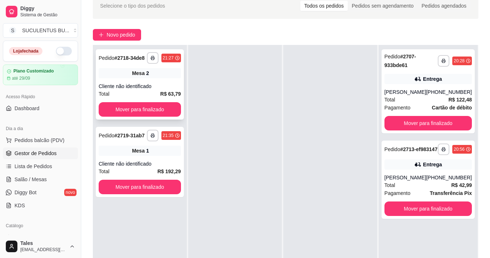
click at [129, 80] on div "**********" at bounding box center [140, 84] width 88 height 70
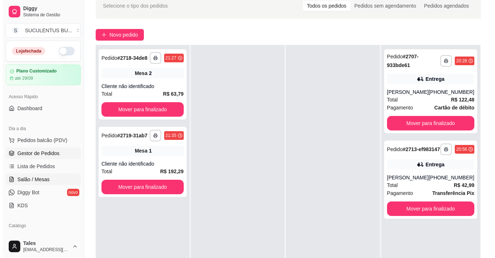
scroll to position [0, 0]
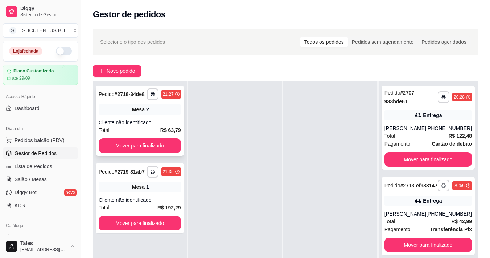
click at [138, 122] on div "Cliente não identificado" at bounding box center [140, 122] width 82 height 7
click at [146, 199] on div "Cliente não identificado" at bounding box center [140, 199] width 82 height 7
click at [36, 183] on link "Salão / Mesas" at bounding box center [40, 180] width 75 height 12
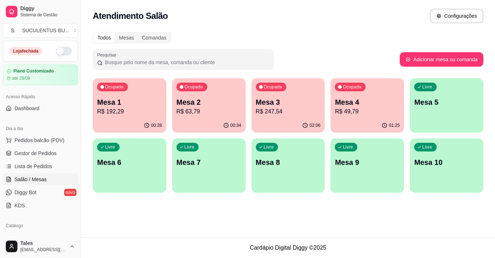
click at [115, 116] on div "Ocupada Mesa 1 R$ 192,29" at bounding box center [130, 98] width 74 height 40
click at [376, 123] on div "01:25" at bounding box center [368, 126] width 74 height 14
click at [123, 121] on div "00:32" at bounding box center [130, 126] width 74 height 14
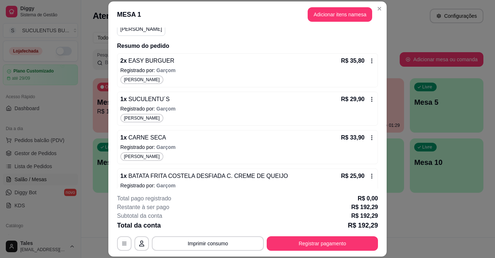
scroll to position [166, 0]
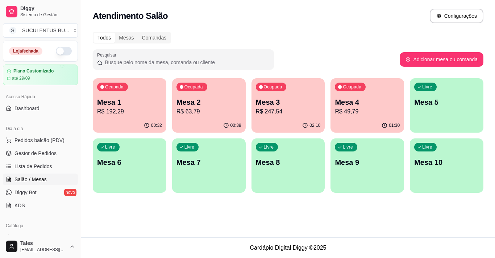
click at [219, 115] on p "R$ 63,79" at bounding box center [208, 111] width 65 height 9
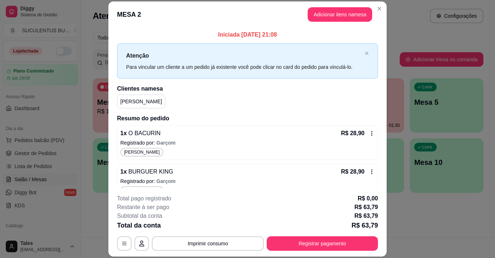
scroll to position [51, 0]
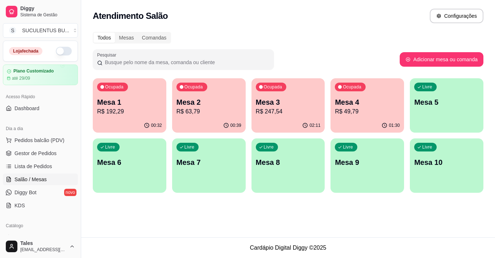
click at [294, 105] on p "Mesa 3" at bounding box center [288, 102] width 65 height 10
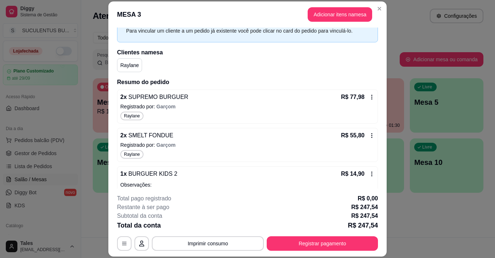
scroll to position [145, 0]
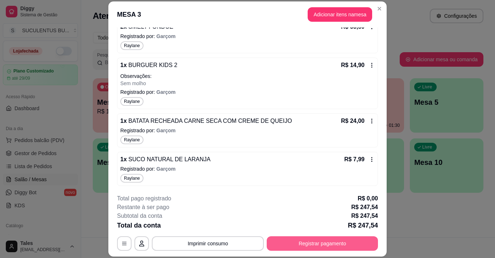
click at [284, 243] on button "Registrar pagamento" at bounding box center [322, 243] width 111 height 14
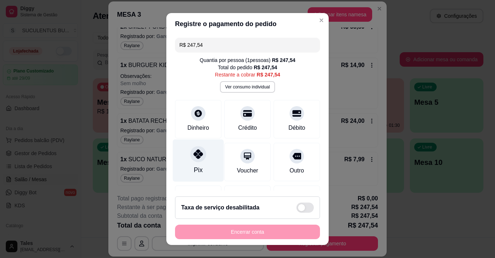
click at [195, 157] on icon at bounding box center [198, 153] width 9 height 9
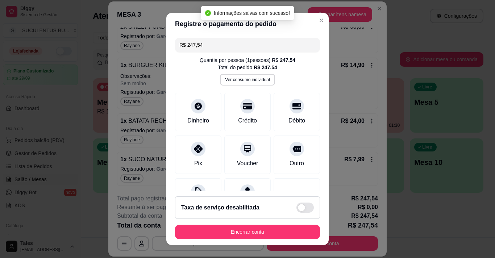
type input "R$ 0,00"
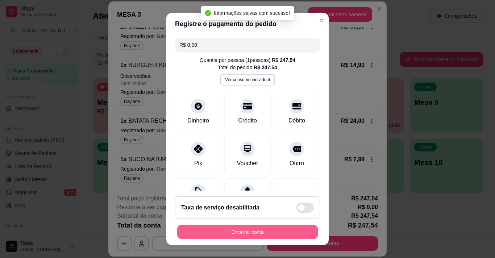
click at [236, 233] on button "Encerrar conta" at bounding box center [247, 232] width 141 height 14
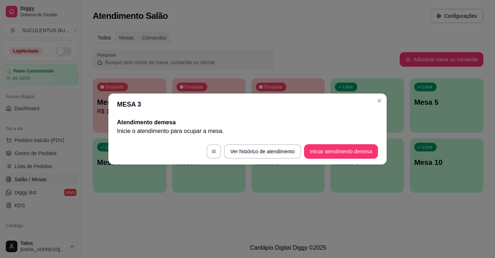
scroll to position [0, 0]
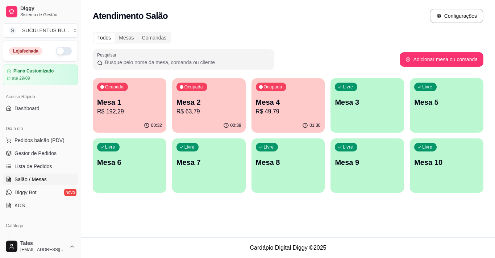
click at [300, 112] on p "R$ 49,79" at bounding box center [288, 111] width 65 height 9
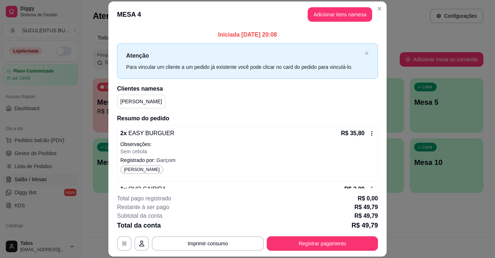
scroll to position [72, 0]
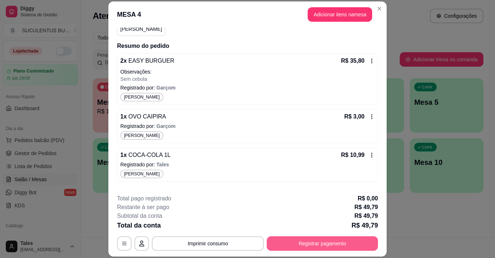
click at [296, 244] on button "Registrar pagamento" at bounding box center [322, 243] width 111 height 14
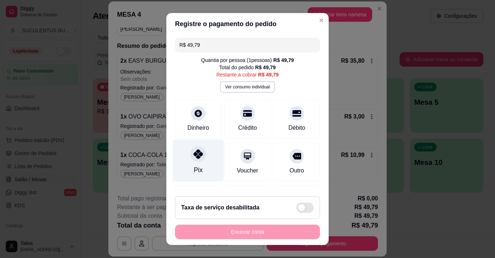
click at [195, 158] on icon at bounding box center [198, 153] width 9 height 9
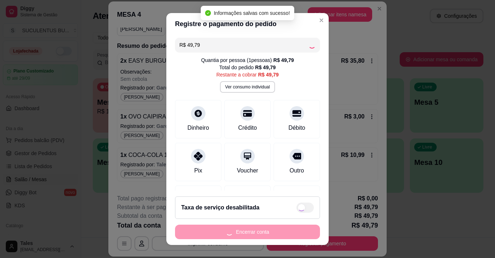
type input "R$ 0,00"
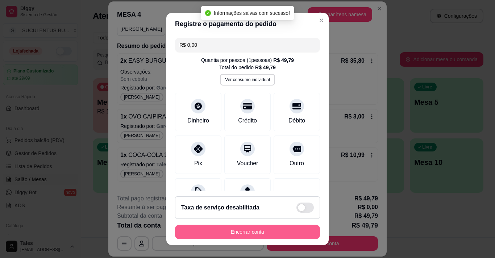
click at [215, 232] on button "Encerrar conta" at bounding box center [247, 232] width 145 height 14
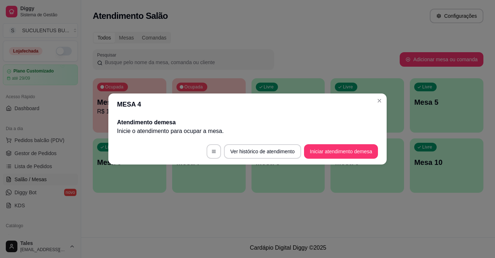
scroll to position [0, 0]
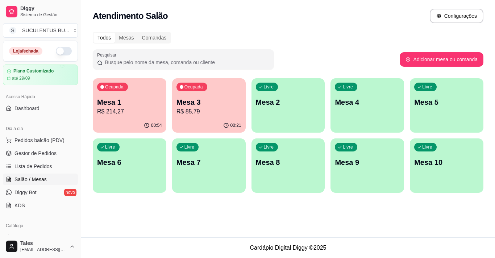
click at [148, 110] on p "R$ 214,27" at bounding box center [129, 111] width 65 height 9
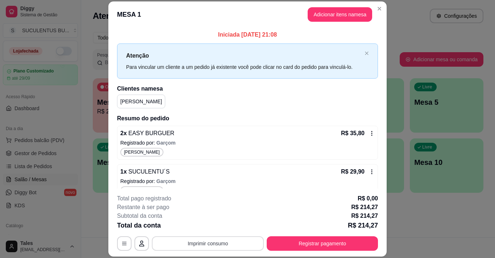
click at [194, 243] on button "Imprimir consumo" at bounding box center [208, 243] width 112 height 14
click at [198, 227] on button "IMPRESSORA COZINHA" at bounding box center [207, 226] width 58 height 11
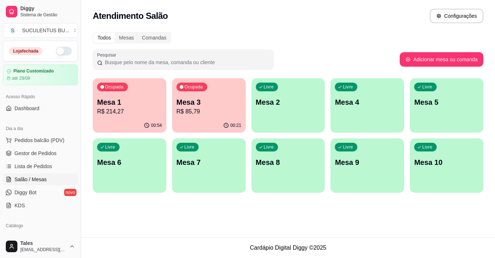
click at [225, 111] on p "R$ 85,79" at bounding box center [208, 111] width 65 height 9
click at [90, 111] on div "Todos Mesas Comandas Pesquisar Adicionar mesa ou comanda Ocupada Mesa 1 R$ 214,…" at bounding box center [288, 115] width 414 height 174
click at [118, 114] on p "R$ 214,27" at bounding box center [129, 111] width 65 height 9
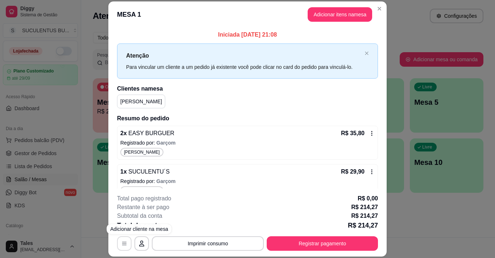
click at [123, 244] on icon "button" at bounding box center [124, 244] width 6 height 6
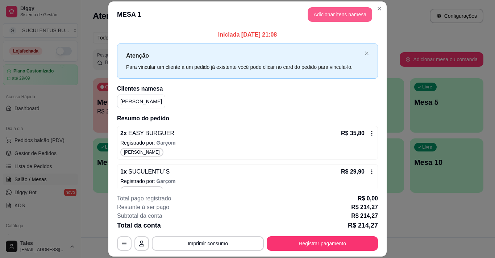
click at [348, 11] on button "Adicionar itens na mesa" at bounding box center [340, 14] width 65 height 14
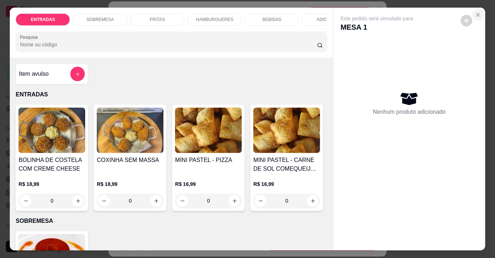
click at [475, 13] on icon "Close" at bounding box center [478, 15] width 6 height 6
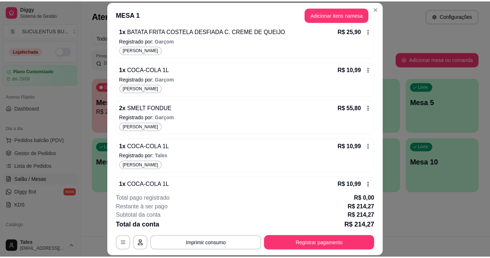
scroll to position [243, 0]
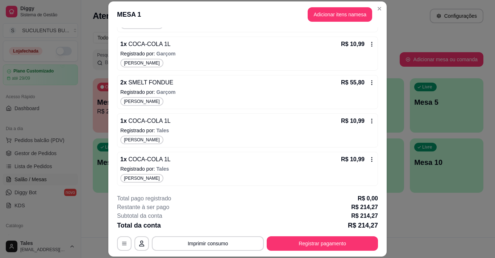
click at [369, 123] on icon at bounding box center [372, 121] width 6 height 6
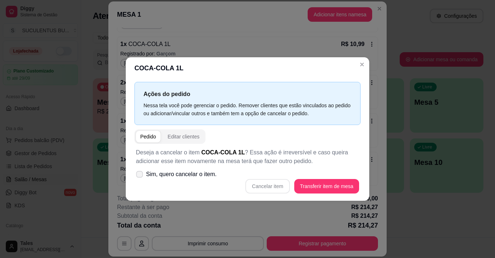
click at [175, 175] on span "Sim, quero cancelar o item." at bounding box center [181, 174] width 71 height 9
click at [140, 176] on input "Sim, quero cancelar o item." at bounding box center [138, 178] width 5 height 5
checkbox input "true"
click at [254, 186] on button "Cancelar item" at bounding box center [267, 186] width 44 height 14
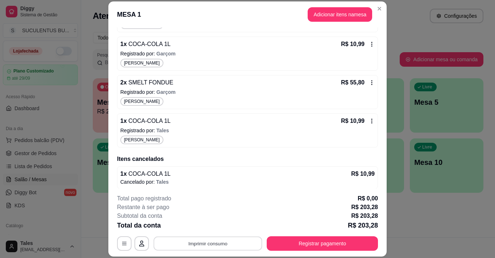
click at [233, 243] on button "Imprimir consumo" at bounding box center [208, 244] width 109 height 14
click at [225, 224] on button "IMPRESSORA COZINHA" at bounding box center [208, 227] width 60 height 12
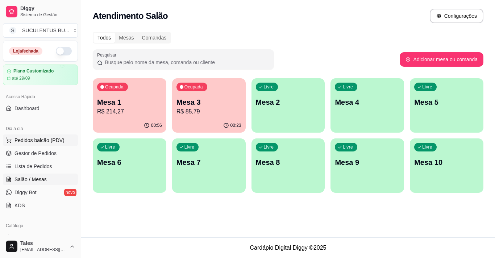
click at [57, 140] on span "Pedidos balcão (PDV)" at bounding box center [39, 140] width 50 height 7
click at [50, 153] on img at bounding box center [51, 130] width 67 height 45
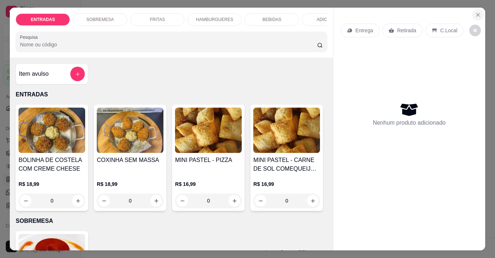
click at [472, 10] on button "Close" at bounding box center [478, 15] width 12 height 12
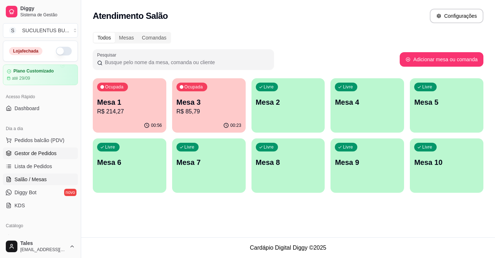
click at [49, 150] on span "Gestor de Pedidos" at bounding box center [35, 153] width 42 height 7
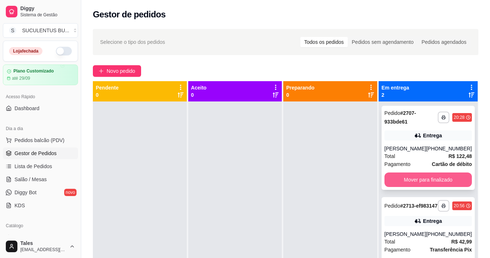
click at [427, 181] on button "Mover para finalizado" at bounding box center [427, 180] width 87 height 14
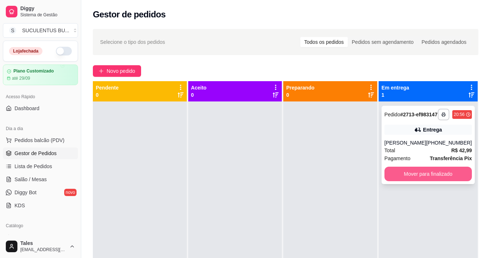
click at [423, 180] on button "Mover para finalizado" at bounding box center [427, 174] width 87 height 14
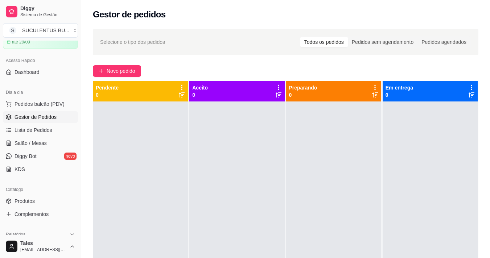
scroll to position [109, 0]
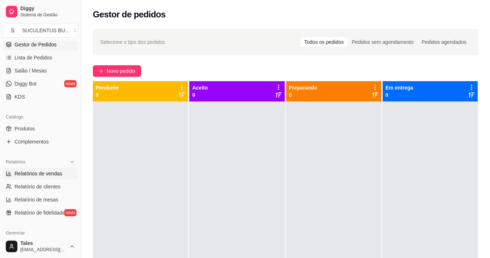
click at [33, 172] on span "Relatórios de vendas" at bounding box center [38, 173] width 48 height 7
select select "ALL"
select select "0"
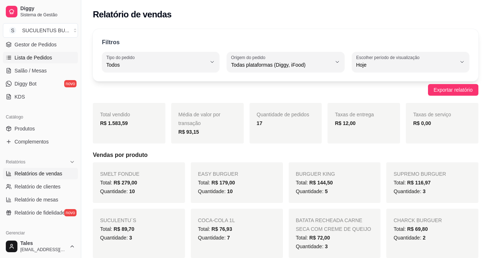
click at [38, 59] on span "Lista de Pedidos" at bounding box center [33, 57] width 38 height 7
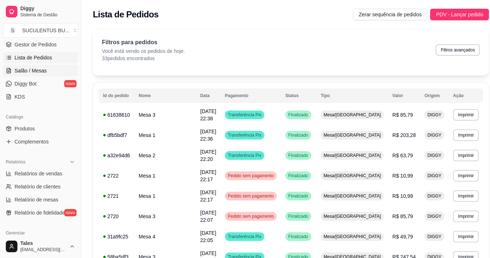
click at [27, 74] on span "Salão / Mesas" at bounding box center [30, 70] width 32 height 7
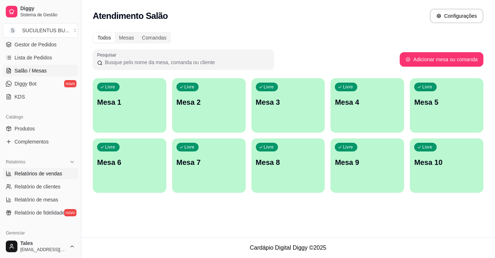
click at [46, 175] on span "Relatórios de vendas" at bounding box center [38, 173] width 48 height 7
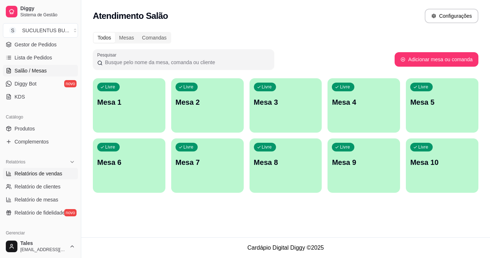
select select "ALL"
select select "0"
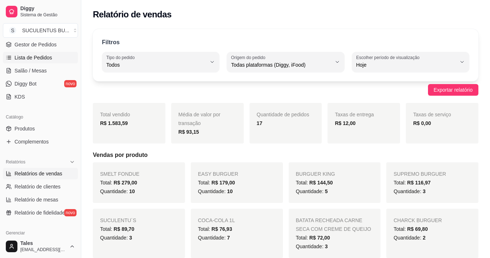
click at [36, 57] on span "Lista de Pedidos" at bounding box center [33, 57] width 38 height 7
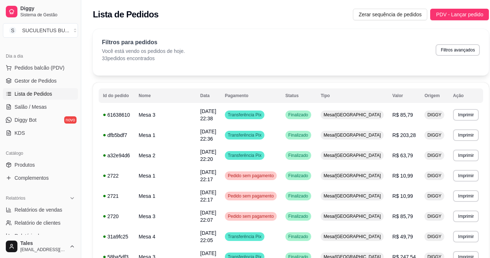
scroll to position [36, 0]
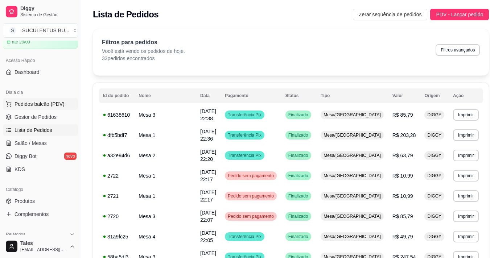
click at [41, 104] on span "Pedidos balcão (PDV)" at bounding box center [39, 103] width 50 height 7
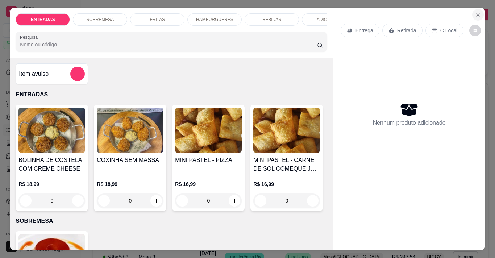
click at [475, 12] on icon "Close" at bounding box center [478, 15] width 6 height 6
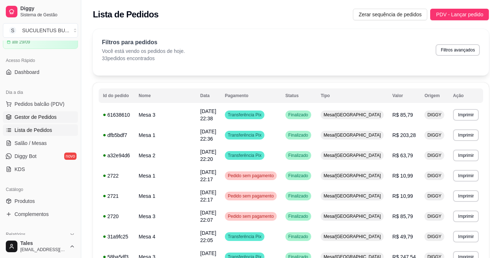
click at [46, 116] on span "Gestor de Pedidos" at bounding box center [35, 116] width 42 height 7
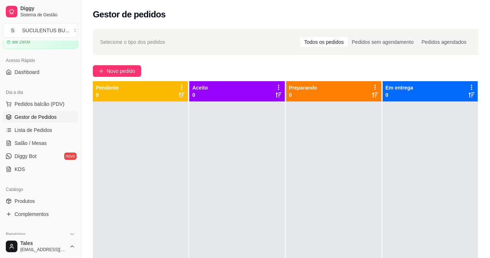
scroll to position [109, 0]
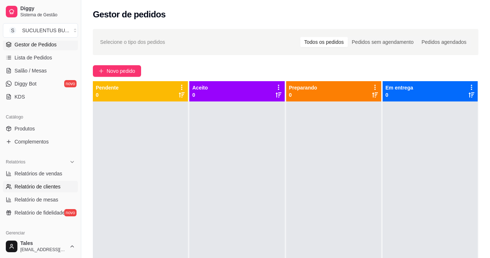
click at [39, 187] on span "Relatório de clientes" at bounding box center [37, 186] width 46 height 7
select select "30"
select select "HIGHEST_TOTAL_SPENT_WITH_ORDERS"
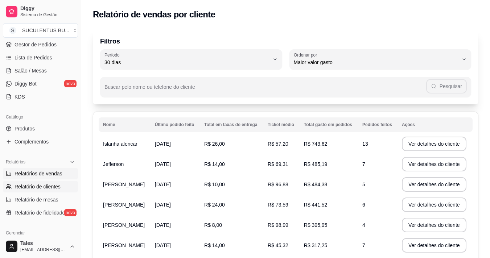
click at [51, 171] on span "Relatórios de vendas" at bounding box center [38, 173] width 48 height 7
select select "ALL"
select select "0"
